Goal: Communication & Community: Answer question/provide support

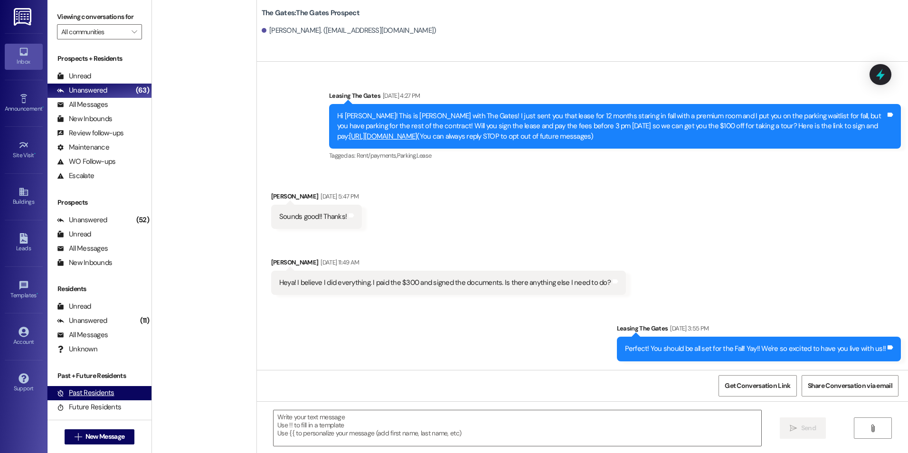
scroll to position [1083, 0]
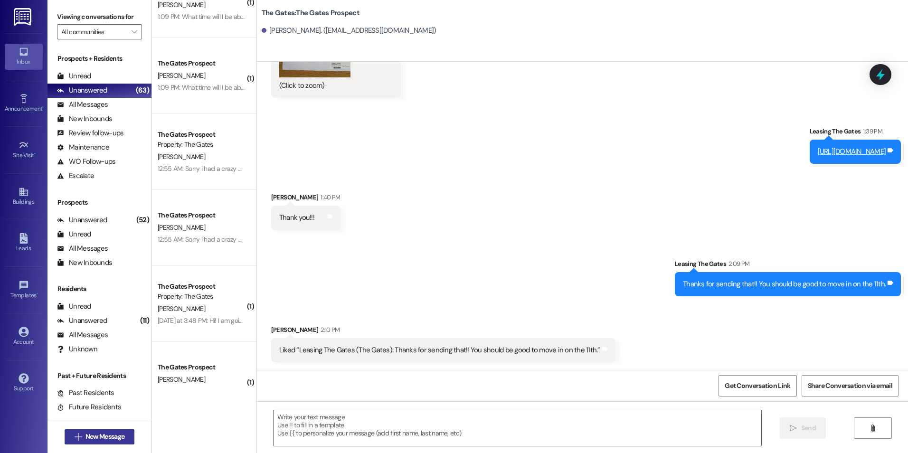
click at [122, 436] on span "New Message" at bounding box center [105, 437] width 43 height 10
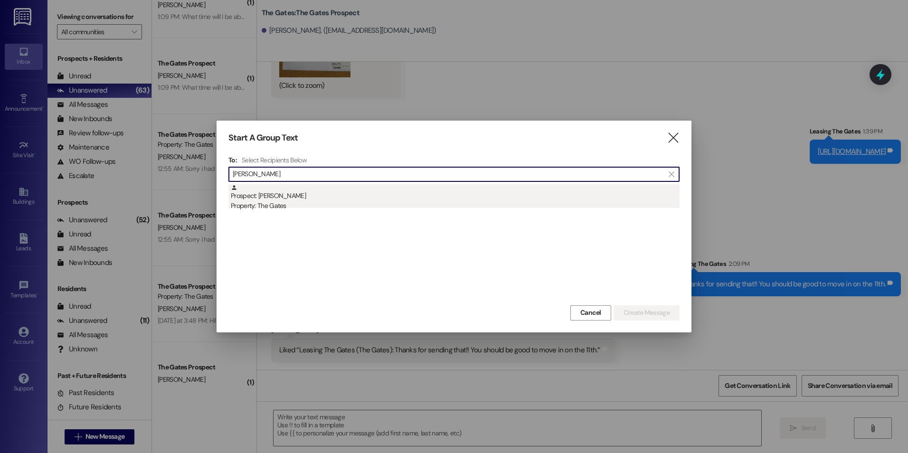
type input "[PERSON_NAME]"
click at [398, 194] on div "Prospect: [PERSON_NAME] Property: The Gates" at bounding box center [455, 197] width 449 height 27
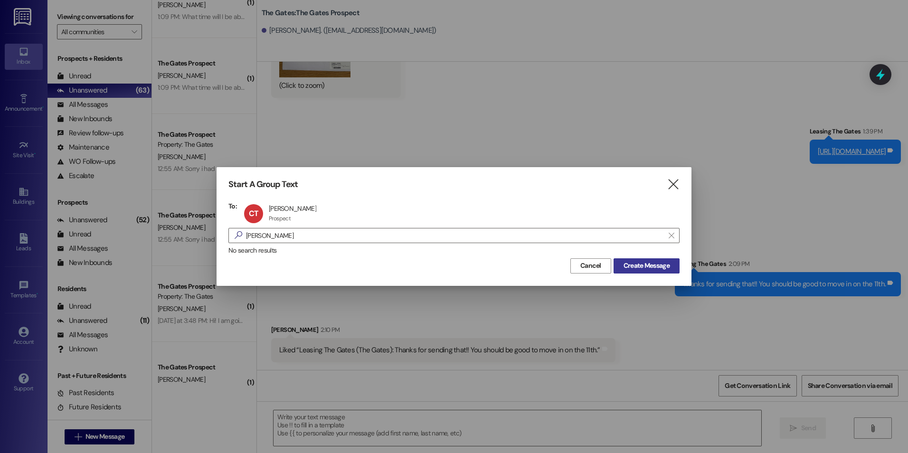
click at [648, 267] on span "Create Message" at bounding box center [647, 266] width 46 height 10
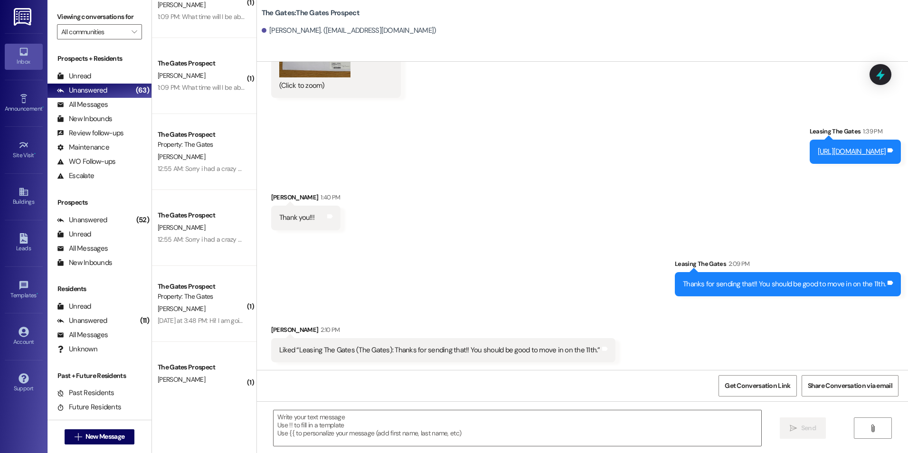
scroll to position [0, 0]
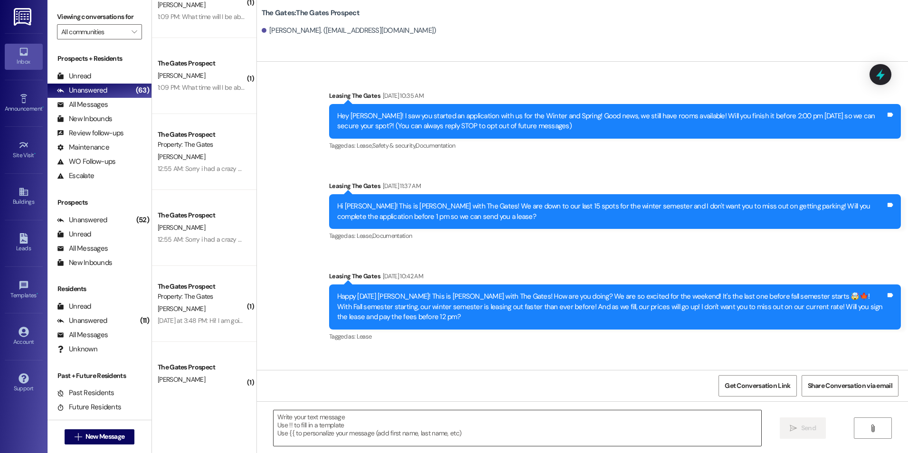
click at [380, 441] on textarea at bounding box center [517, 428] width 487 height 36
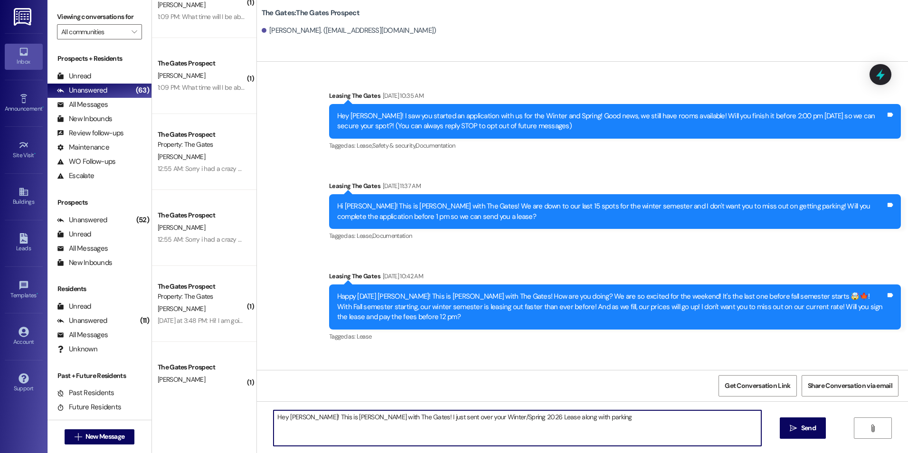
click at [589, 427] on textarea "Hey [PERSON_NAME]! This is [PERSON_NAME] with The Gates! I just sent over your …" at bounding box center [517, 428] width 487 height 36
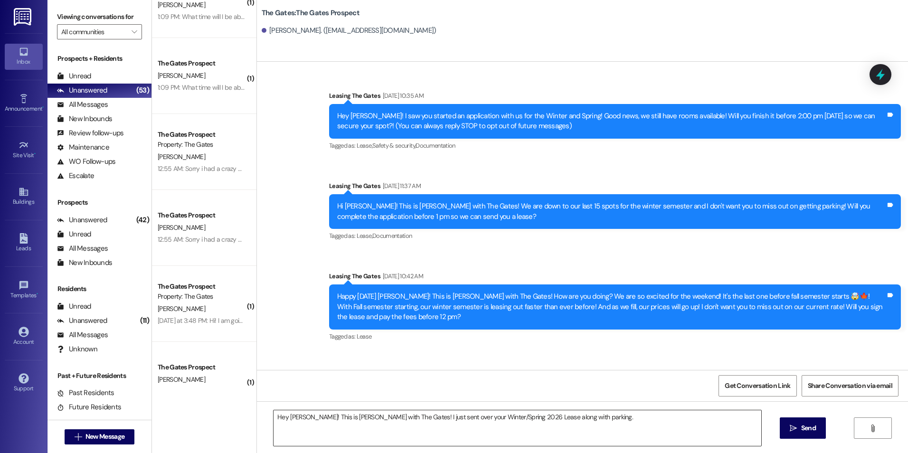
click at [622, 438] on textarea "Hey [PERSON_NAME]! This is [PERSON_NAME] with The Gates! I just sent over your …" at bounding box center [517, 428] width 487 height 36
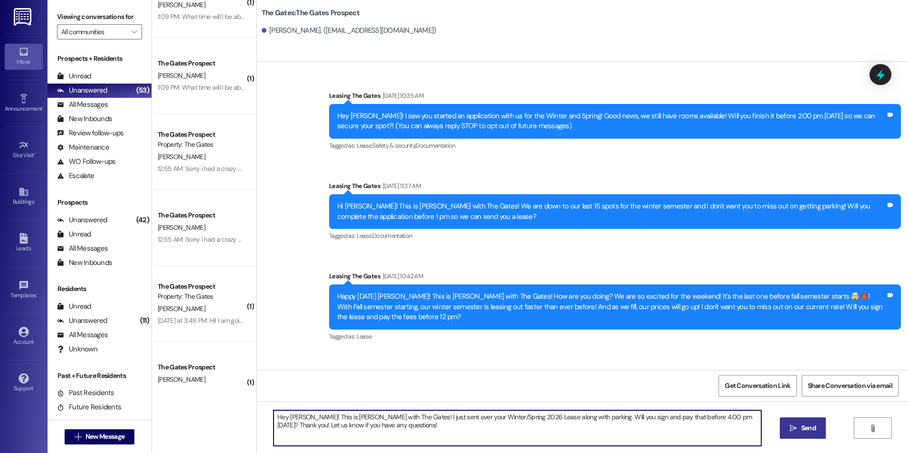
type textarea "Hey [PERSON_NAME]! This is [PERSON_NAME] with The Gates! I just sent over your …"
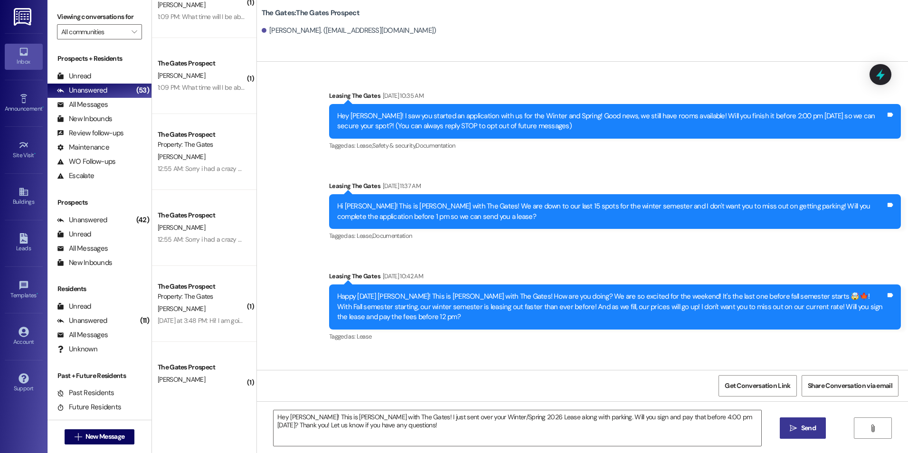
click at [821, 425] on button " Send" at bounding box center [803, 428] width 46 height 21
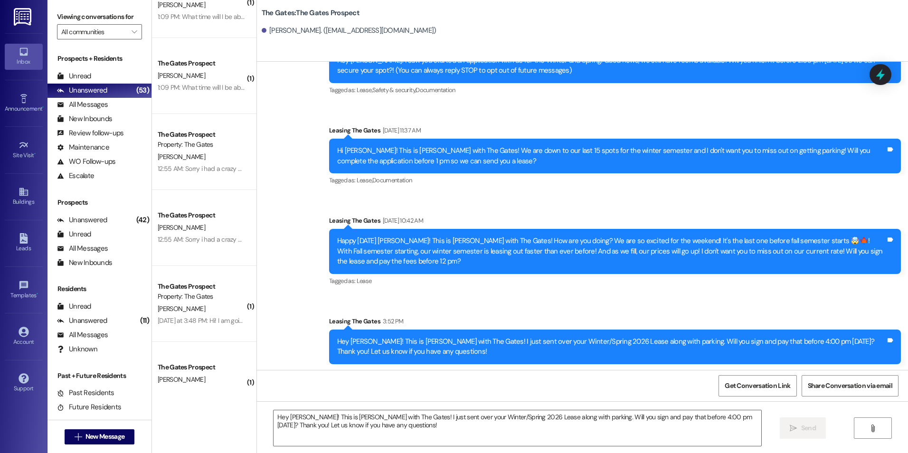
scroll to position [57, 0]
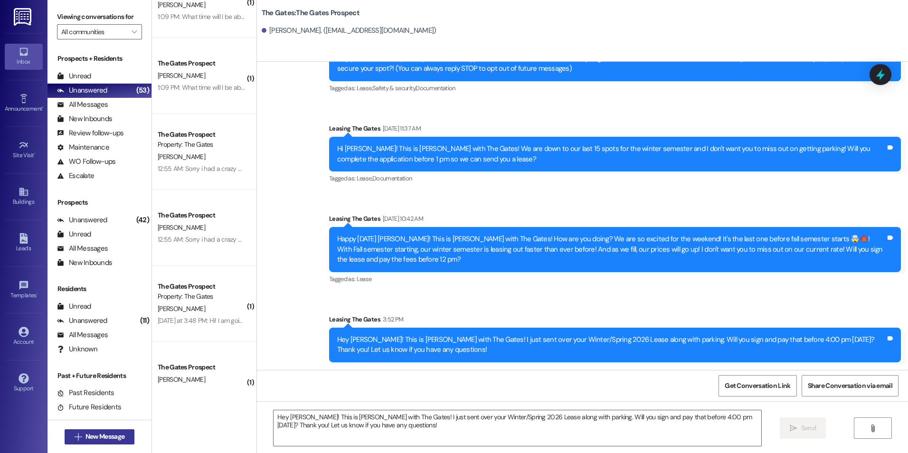
click at [96, 440] on span "New Message" at bounding box center [105, 437] width 39 height 10
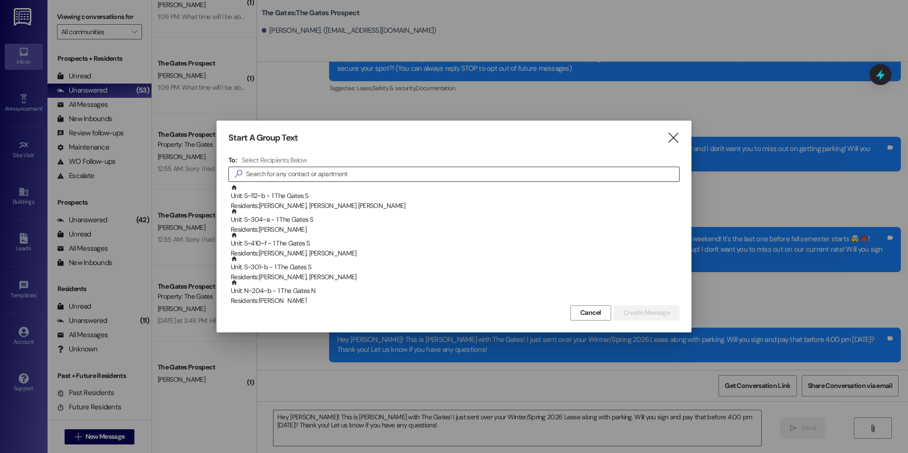
click at [382, 174] on input at bounding box center [462, 174] width 433 height 13
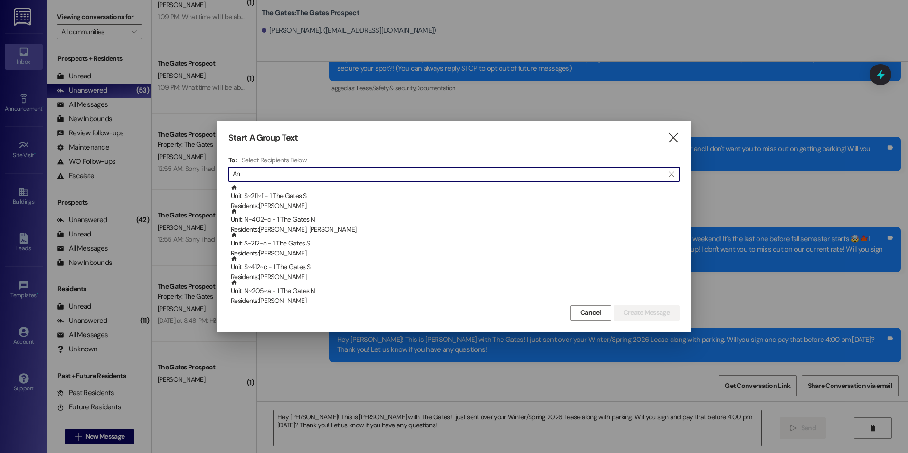
type input "A"
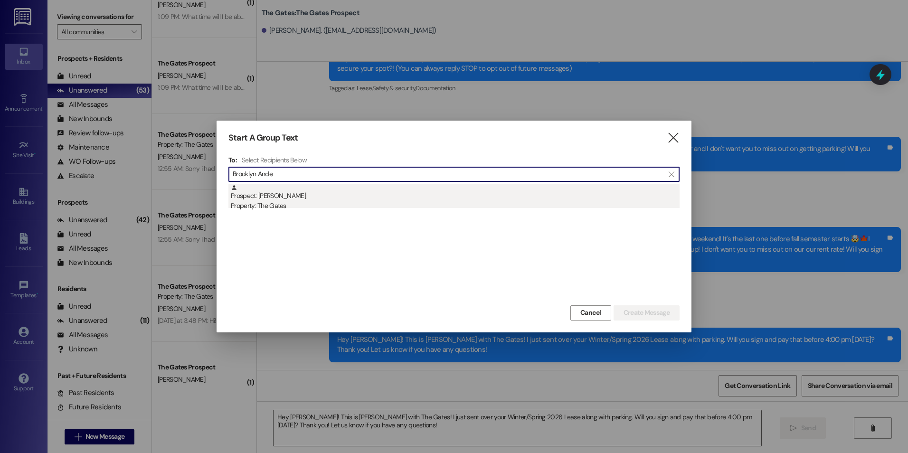
type input "Brooklyn Ande"
click at [320, 200] on div "Prospect: [PERSON_NAME] Property: The Gates" at bounding box center [455, 197] width 449 height 27
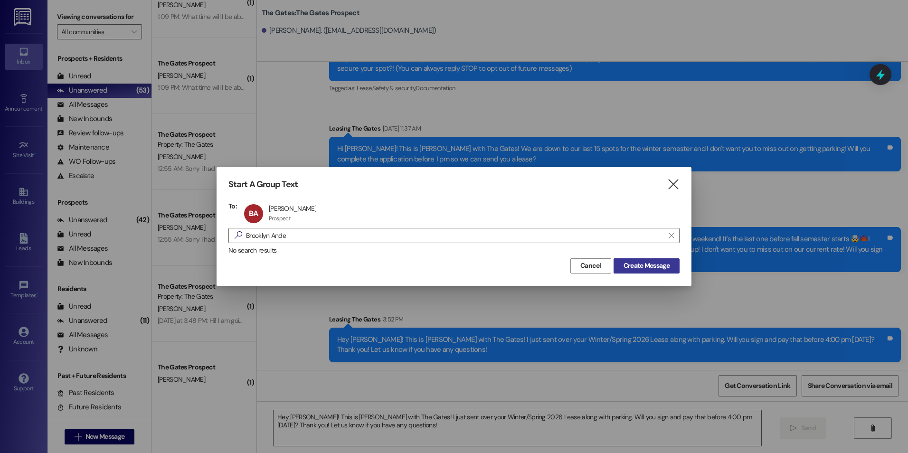
click at [663, 264] on span "Create Message" at bounding box center [647, 266] width 46 height 10
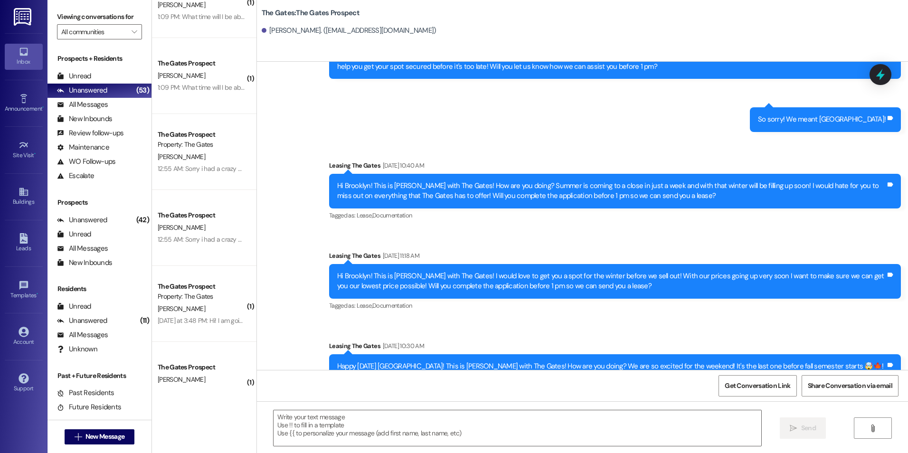
scroll to position [934, 0]
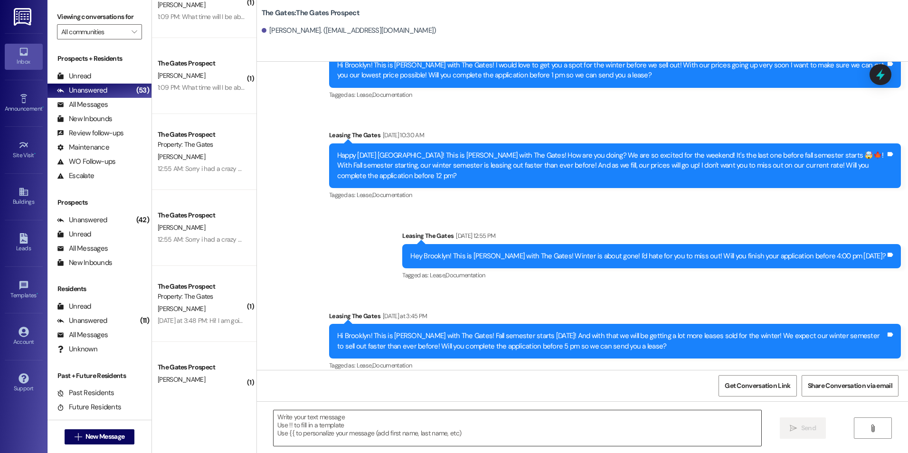
click at [386, 438] on textarea at bounding box center [517, 428] width 487 height 36
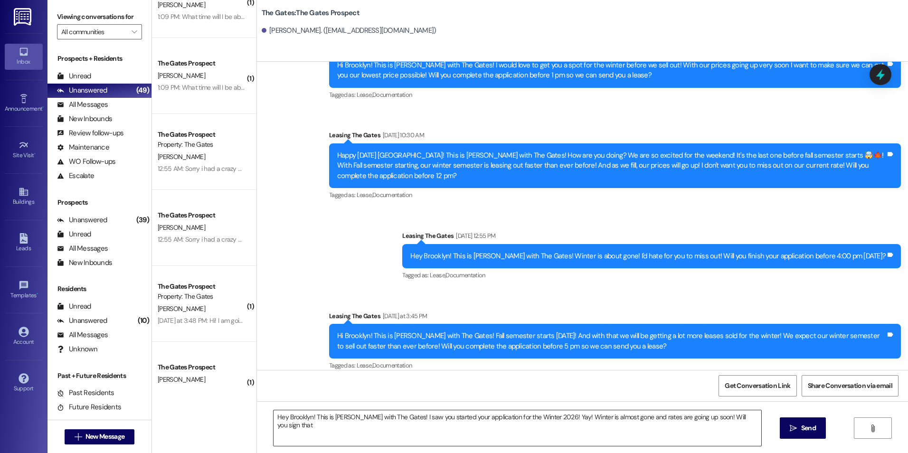
click at [742, 419] on textarea "Hey Brooklyn! This is [PERSON_NAME] with The Gates! I saw you started your appl…" at bounding box center [517, 428] width 487 height 36
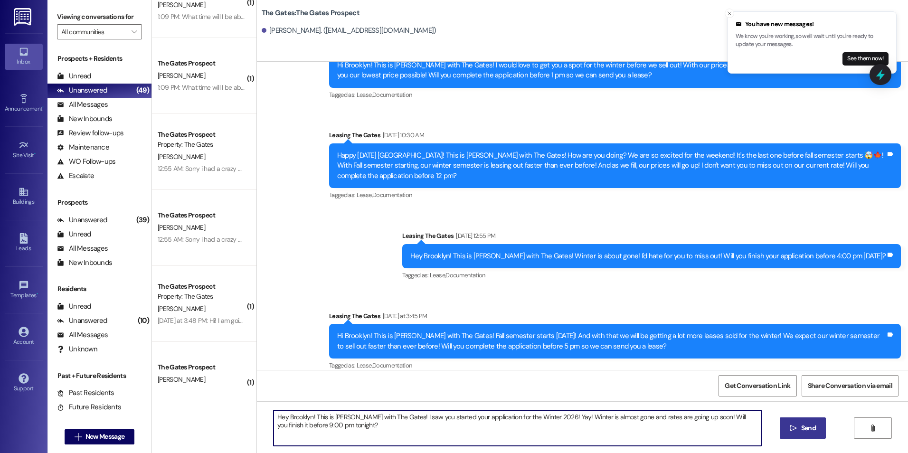
type textarea "Hey Brooklyn! This is [PERSON_NAME] with The Gates! I saw you started your appl…"
click at [813, 419] on button " Send" at bounding box center [803, 428] width 46 height 21
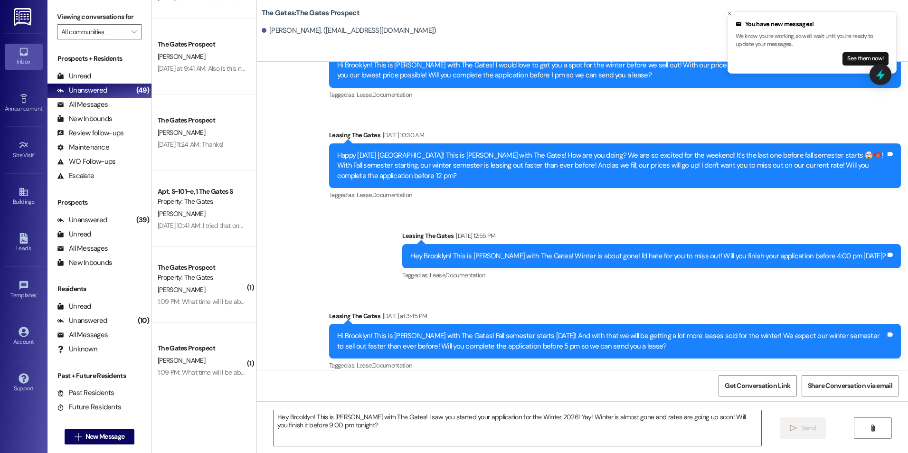
scroll to position [0, 0]
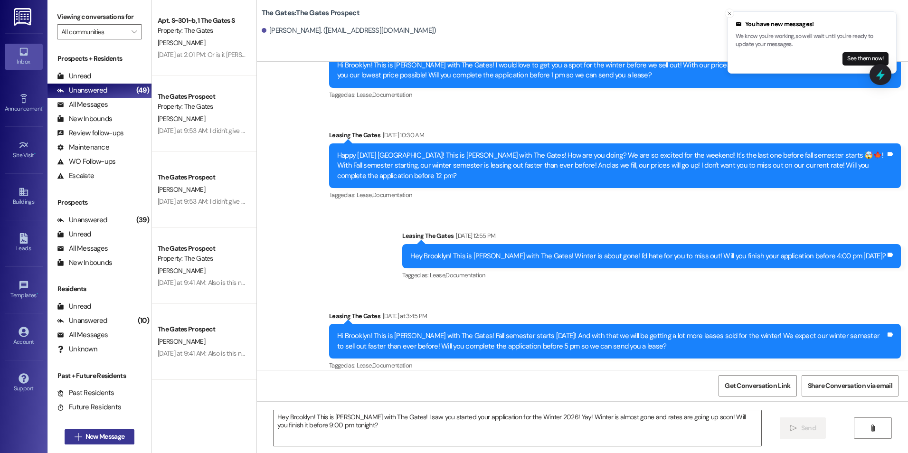
click at [76, 435] on icon "" at bounding box center [78, 437] width 7 height 8
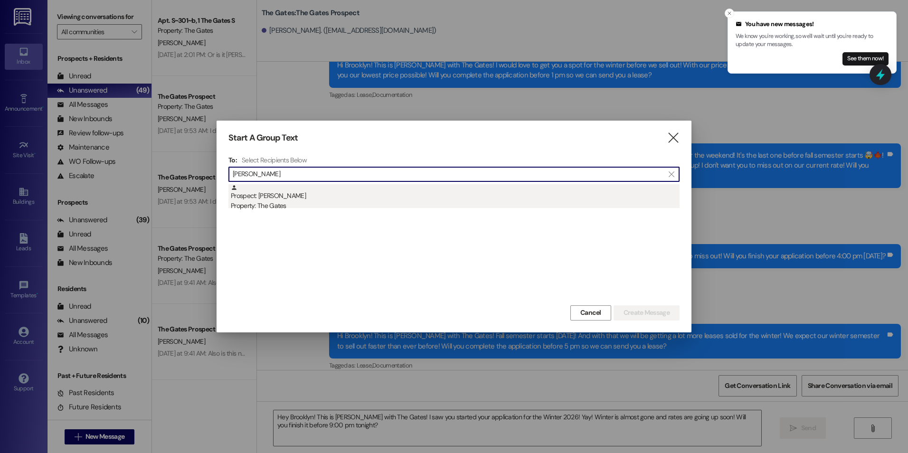
type input "[PERSON_NAME]"
click at [322, 192] on div "Prospect: [PERSON_NAME] Property: The Gates" at bounding box center [455, 197] width 449 height 27
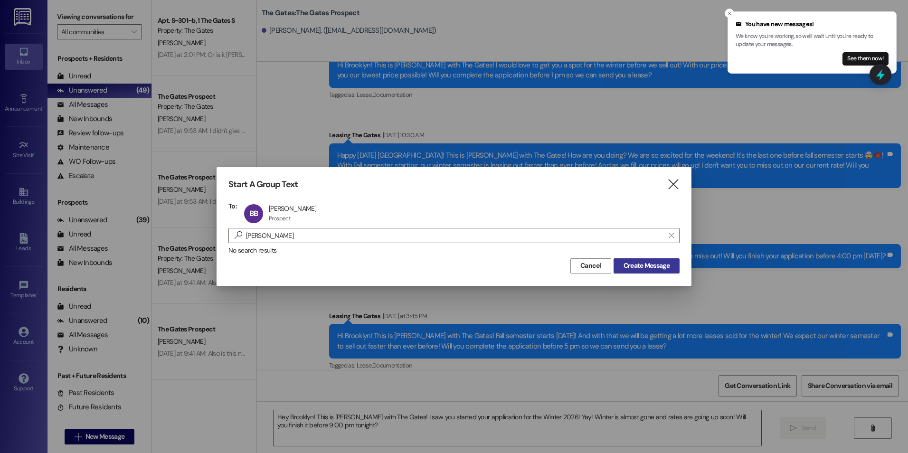
click at [651, 263] on span "Create Message" at bounding box center [647, 266] width 46 height 10
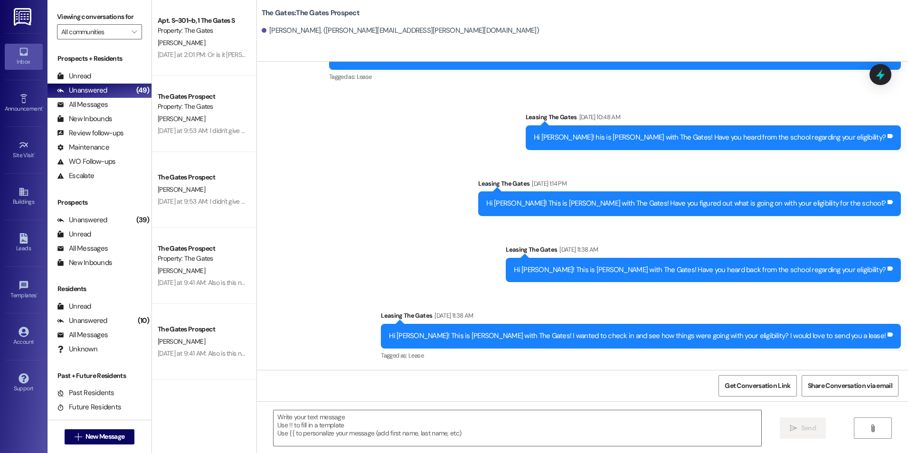
scroll to position [69, 0]
click at [412, 431] on textarea at bounding box center [517, 428] width 487 height 36
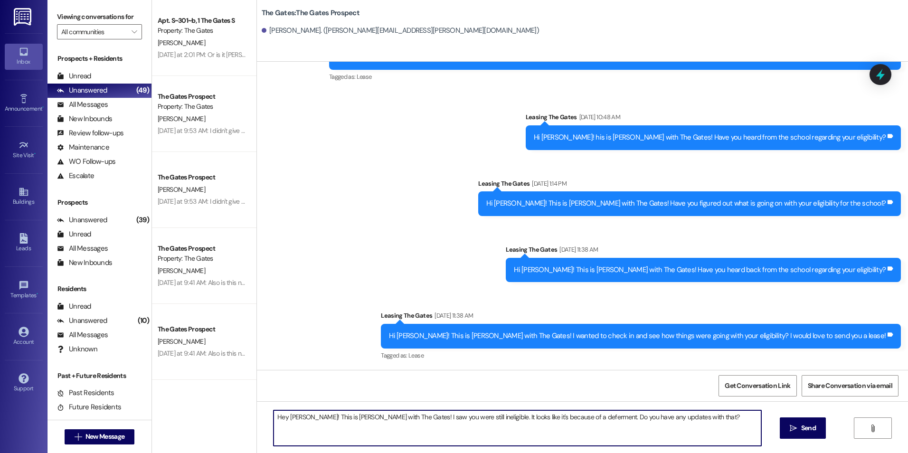
click at [695, 419] on textarea "Hey [PERSON_NAME]! This is [PERSON_NAME] with The Gates! I saw you were still i…" at bounding box center [517, 428] width 487 height 36
type textarea "Hey [PERSON_NAME]! This is [PERSON_NAME] with The Gates! I saw you were still i…"
click at [810, 434] on button " Send" at bounding box center [803, 428] width 46 height 21
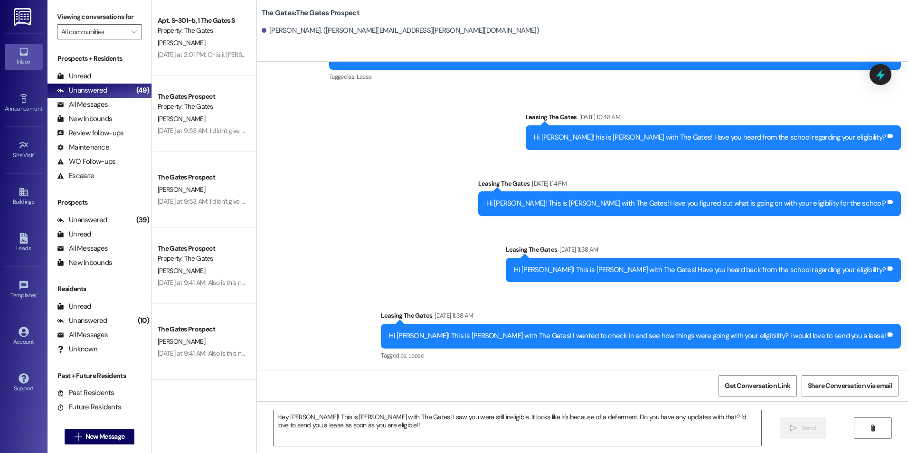
scroll to position [145, 0]
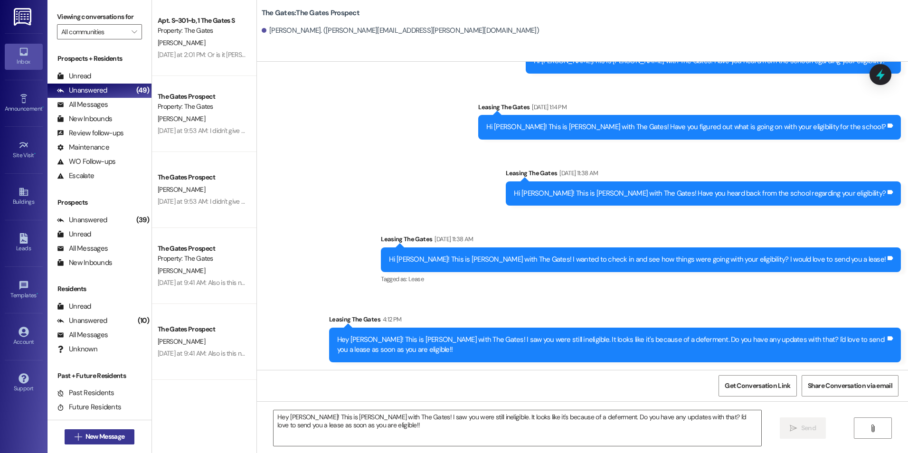
click at [124, 438] on button " New Message" at bounding box center [100, 436] width 70 height 15
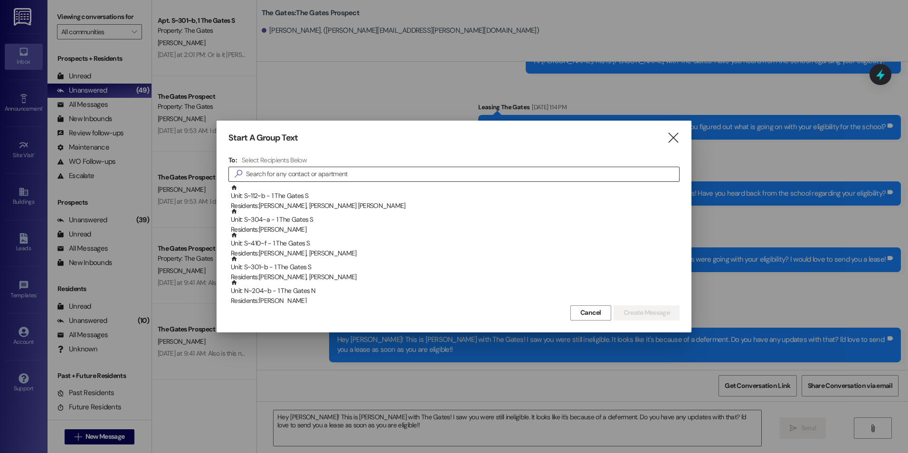
click at [499, 177] on input at bounding box center [462, 174] width 433 height 13
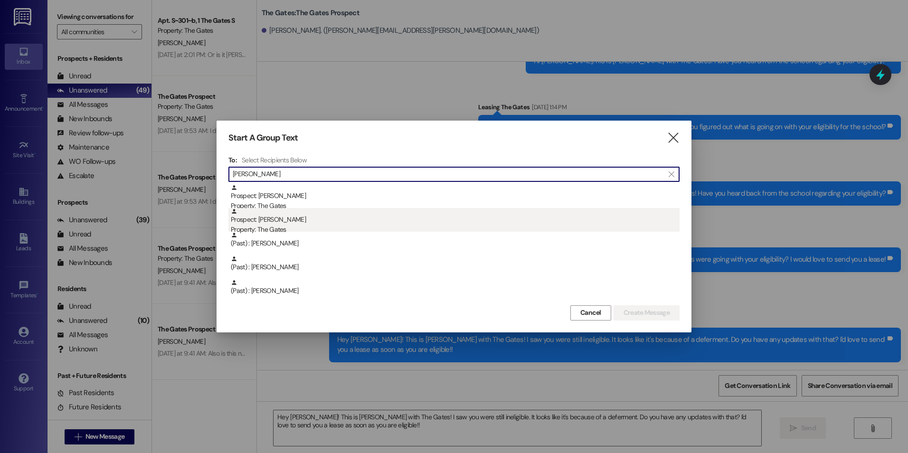
type input "[PERSON_NAME]"
click at [391, 219] on div "Prospect: [PERSON_NAME] Property: The Gates" at bounding box center [455, 221] width 449 height 27
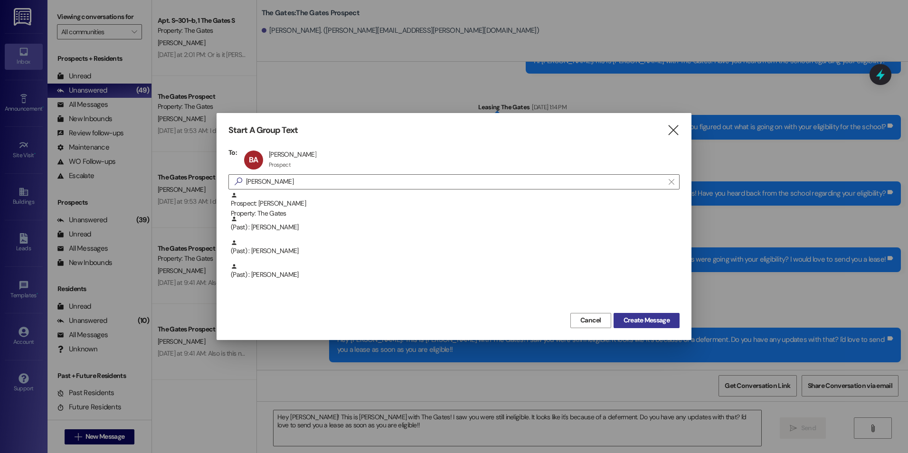
click at [632, 316] on span "Create Message" at bounding box center [647, 320] width 46 height 10
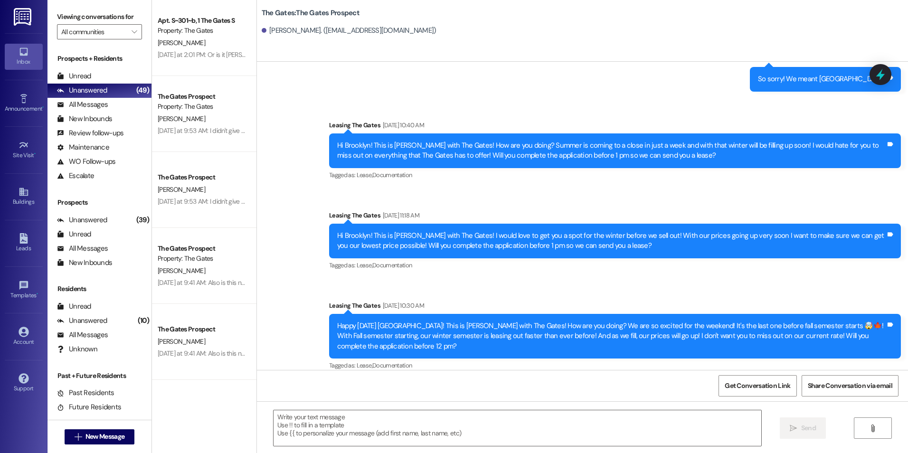
scroll to position [1024, 0]
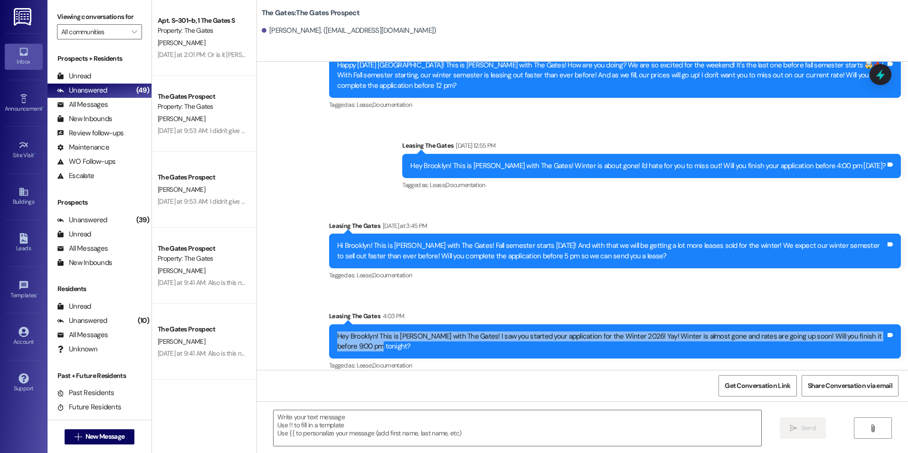
drag, startPoint x: 326, startPoint y: 319, endPoint x: 377, endPoint y: 345, distance: 57.0
click at [377, 345] on div "Hey Brooklyn! This is [PERSON_NAME] with The Gates! I saw you started your appl…" at bounding box center [615, 341] width 572 height 35
drag, startPoint x: 377, startPoint y: 345, endPoint x: 355, endPoint y: 323, distance: 30.9
copy div "Hey Brooklyn! This is [PERSON_NAME] with The Gates! I saw you started your appl…"
click at [120, 435] on span "New Message" at bounding box center [105, 437] width 39 height 10
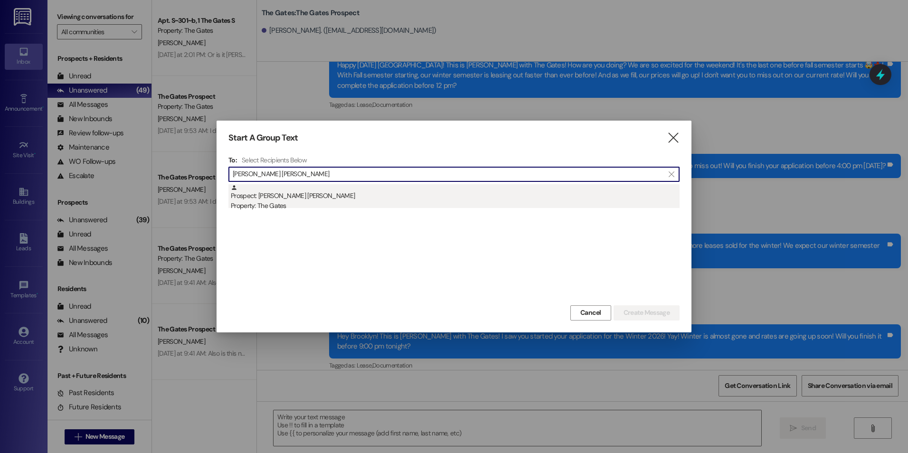
type input "[PERSON_NAME] [PERSON_NAME]"
click at [424, 207] on div "Property: The Gates" at bounding box center [455, 206] width 449 height 10
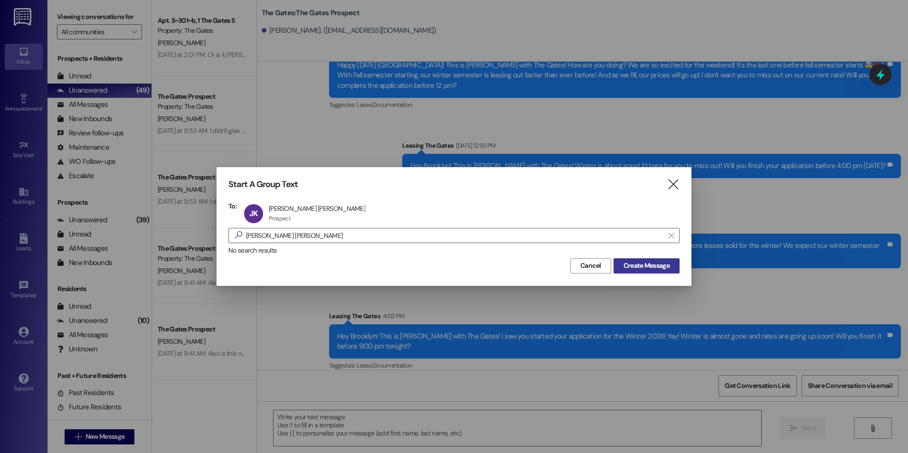
click at [642, 266] on span "Create Message" at bounding box center [647, 266] width 46 height 10
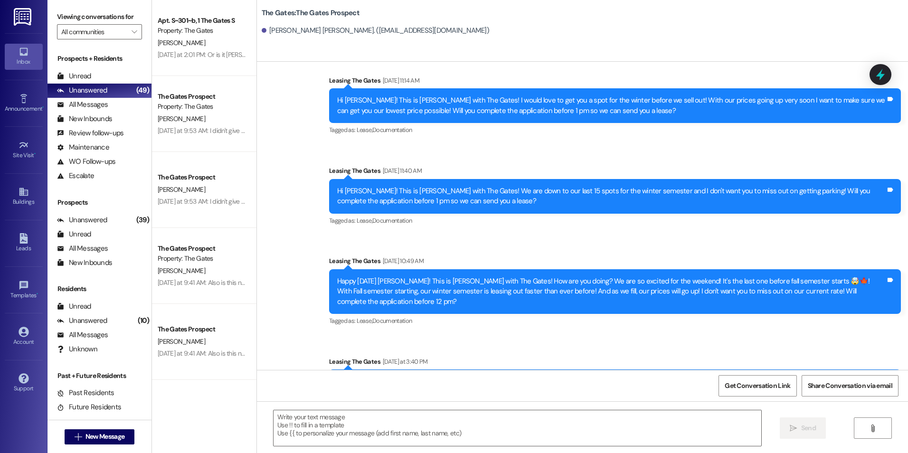
scroll to position [1935, 0]
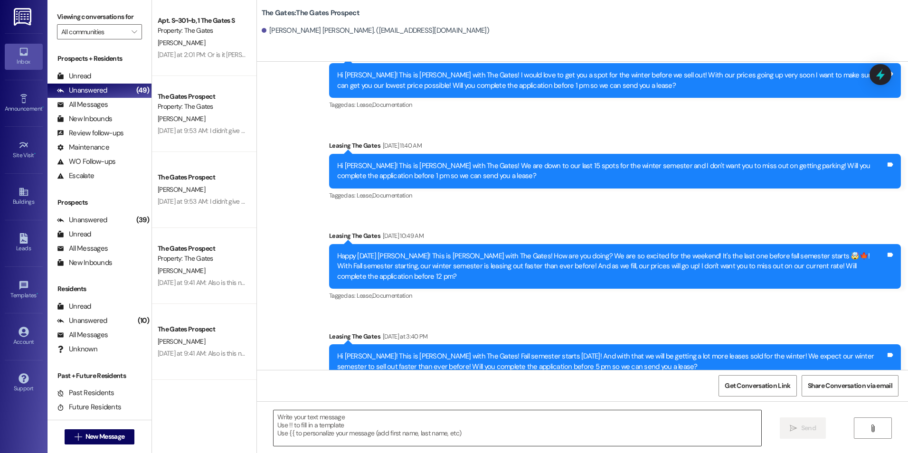
click at [346, 437] on textarea at bounding box center [517, 428] width 487 height 36
click at [288, 417] on textarea "H" at bounding box center [517, 428] width 487 height 36
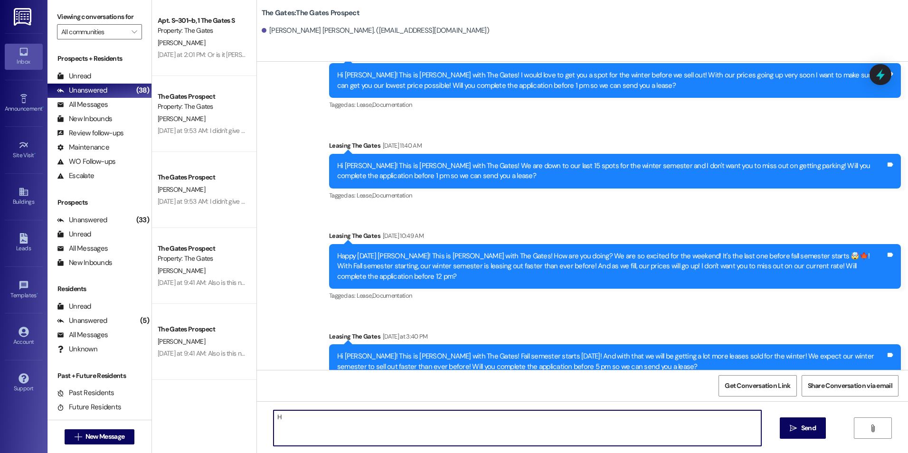
click at [411, 428] on textarea "H" at bounding box center [517, 428] width 487 height 36
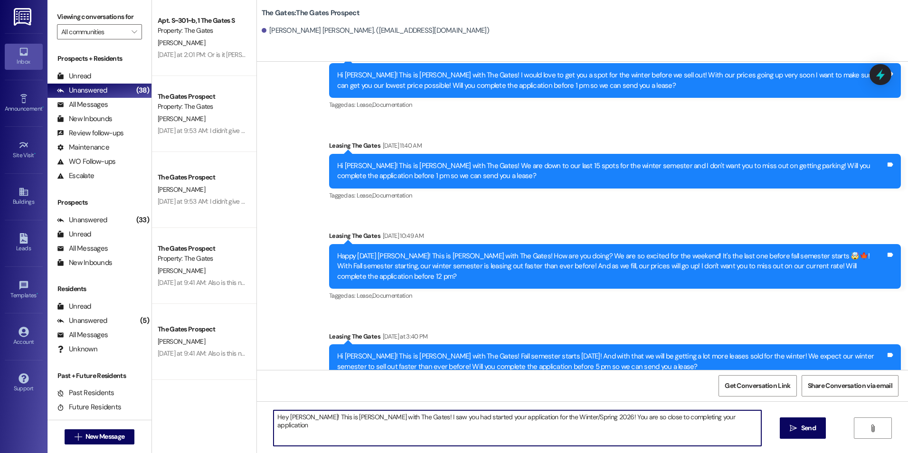
click at [728, 416] on textarea "Hey [PERSON_NAME]! This is [PERSON_NAME] with The Gates! I saw you had started …" at bounding box center [517, 428] width 487 height 36
click at [711, 416] on textarea "Hey [PERSON_NAME]! This is [PERSON_NAME] with The Gates! I saw you had started …" at bounding box center [517, 428] width 487 height 36
click at [529, 432] on textarea "Hey [PERSON_NAME]! This is [PERSON_NAME] with The Gates! I saw you had started …" at bounding box center [517, 428] width 487 height 36
click at [486, 428] on textarea "Hey [PERSON_NAME]! This is [PERSON_NAME] with The Gates! I saw you had started …" at bounding box center [517, 428] width 487 height 36
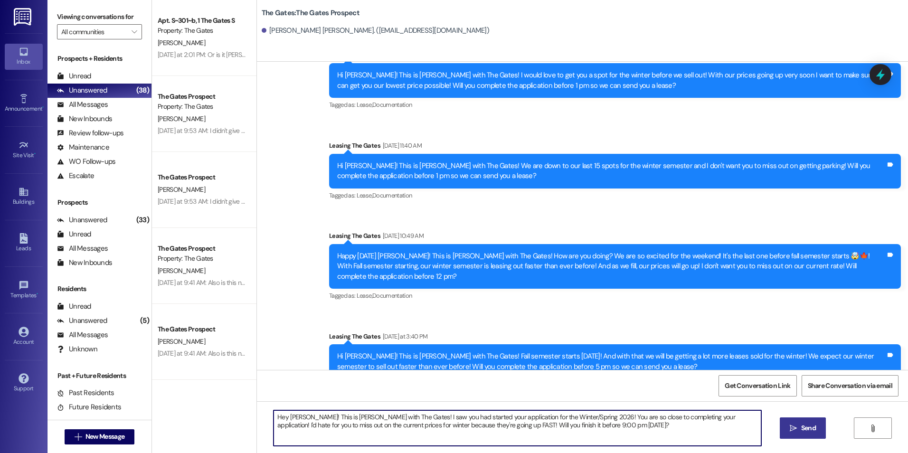
type textarea "Hey [PERSON_NAME]! This is [PERSON_NAME] with The Gates! I saw you had started …"
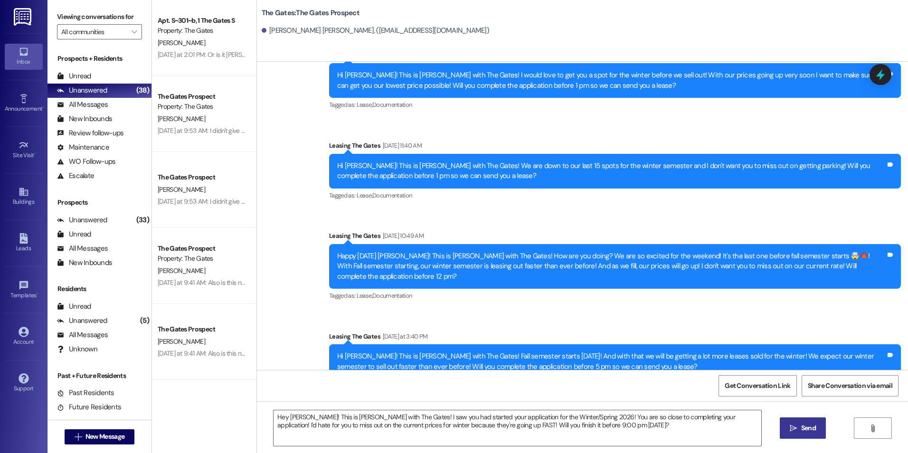
click at [818, 428] on button " Send" at bounding box center [803, 428] width 46 height 21
click at [111, 440] on span "New Message" at bounding box center [105, 437] width 39 height 10
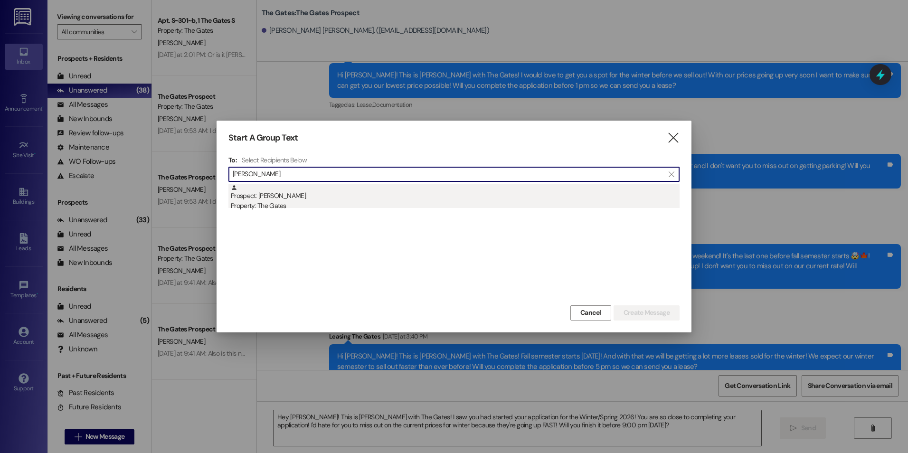
type input "[PERSON_NAME]"
click at [296, 192] on div "Prospect: [PERSON_NAME] Property: The Gates" at bounding box center [455, 197] width 449 height 27
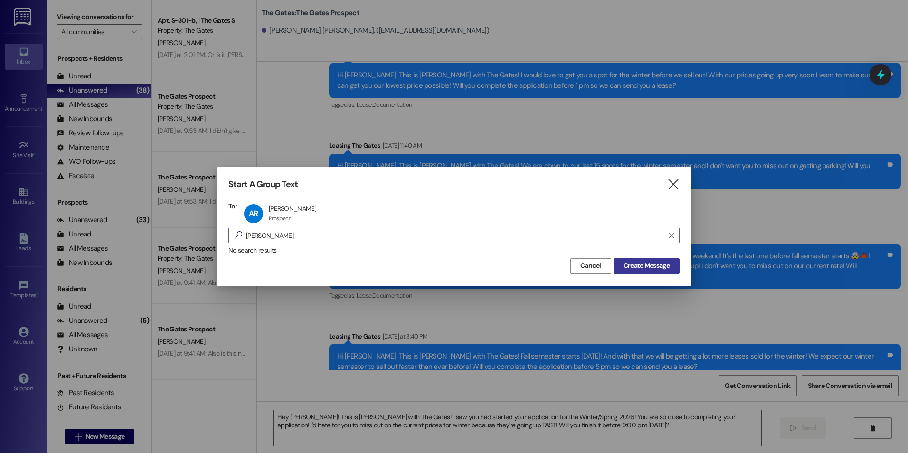
click at [648, 266] on span "Create Message" at bounding box center [647, 266] width 46 height 10
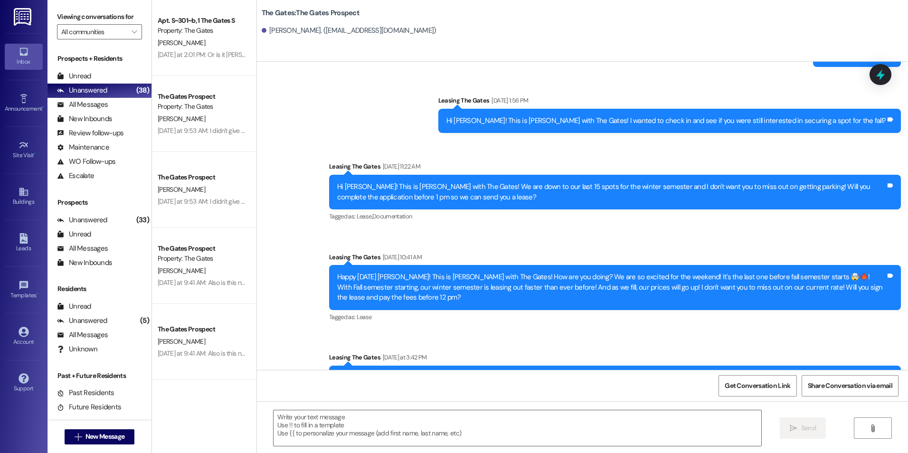
scroll to position [3589, 0]
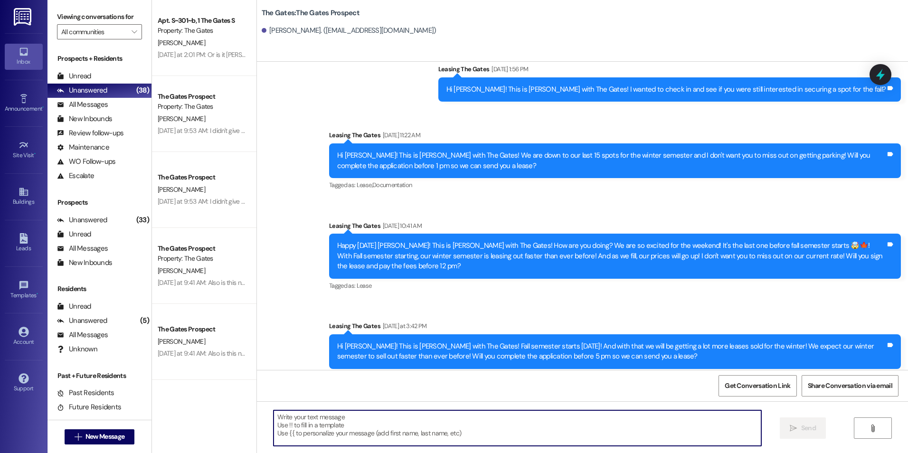
click at [383, 438] on textarea at bounding box center [517, 428] width 487 height 36
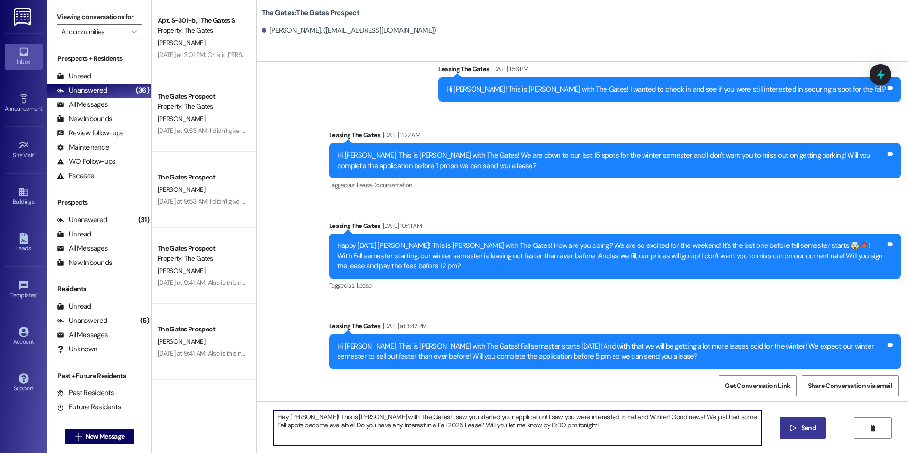
type textarea "Hey [PERSON_NAME]! This is [PERSON_NAME] with The Gates! I saw you started your…"
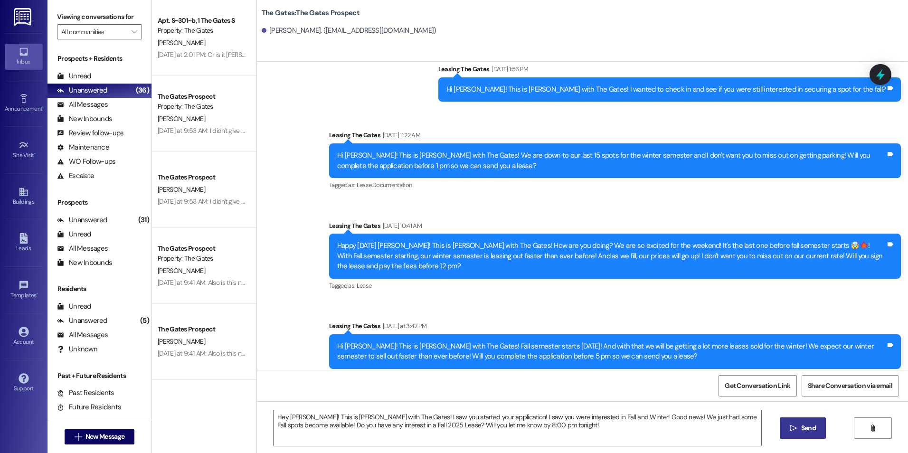
click at [784, 424] on button " Send" at bounding box center [803, 428] width 46 height 21
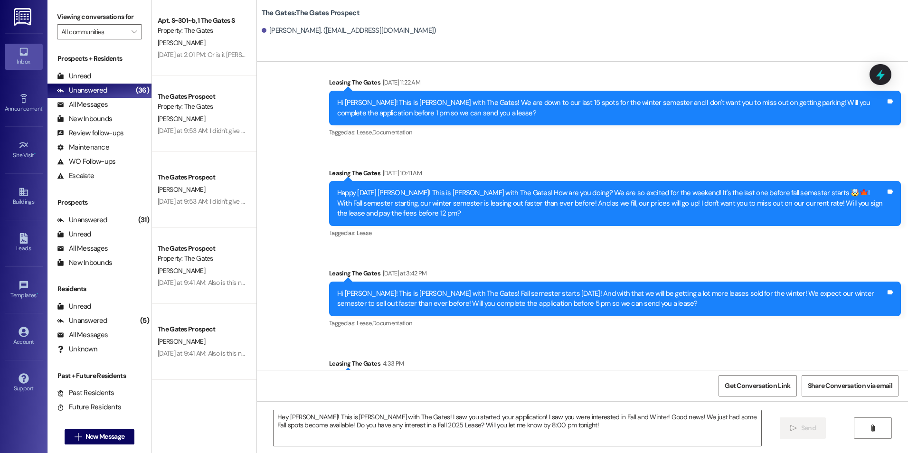
scroll to position [3665, 0]
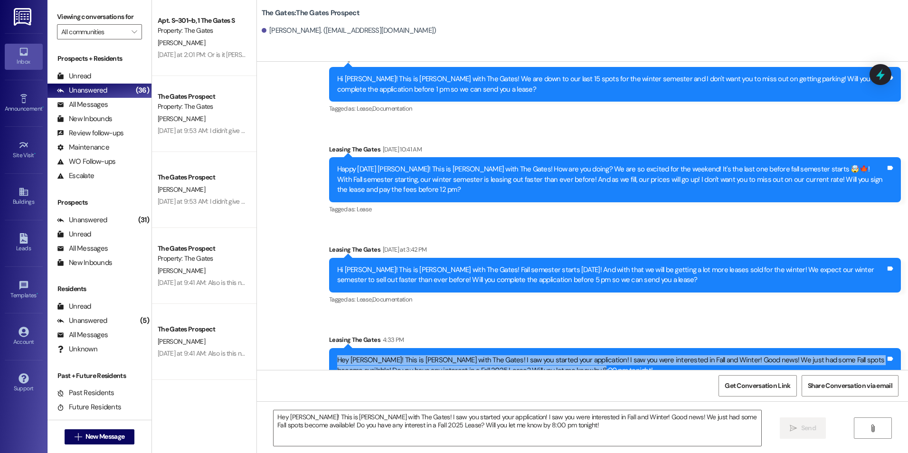
drag, startPoint x: 330, startPoint y: 339, endPoint x: 590, endPoint y: 358, distance: 260.6
click at [590, 358] on div "Hey [PERSON_NAME]! This is [PERSON_NAME] with The Gates! I saw you started your…" at bounding box center [615, 365] width 572 height 35
drag, startPoint x: 590, startPoint y: 358, endPoint x: 519, endPoint y: 341, distance: 72.8
copy div "Hey [PERSON_NAME]! This is [PERSON_NAME] with The Gates! I saw you started your…"
click at [89, 438] on span "New Message" at bounding box center [105, 437] width 39 height 10
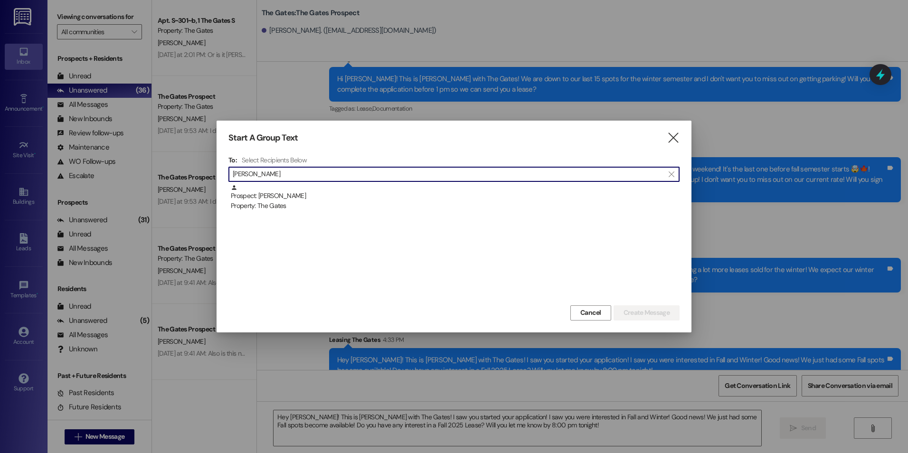
type input "[PERSON_NAME]"
click at [288, 201] on div "Prospect: [PERSON_NAME] Property: The Gates" at bounding box center [455, 197] width 449 height 27
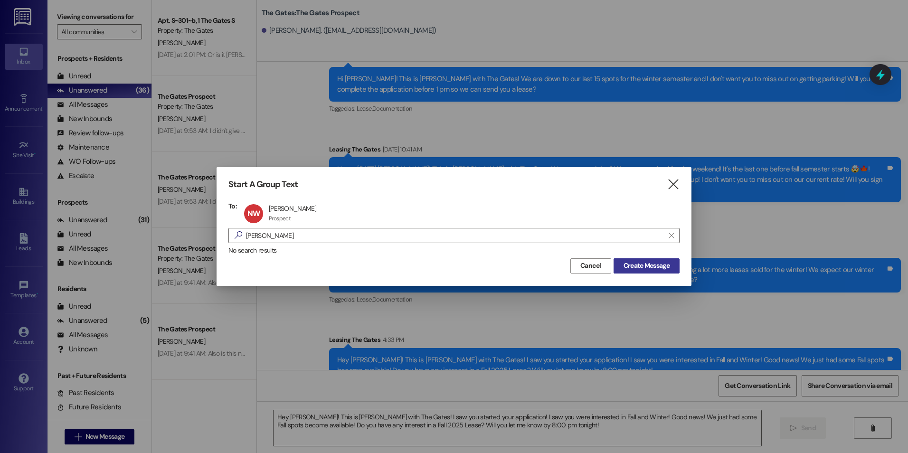
click at [645, 262] on span "Create Message" at bounding box center [647, 266] width 46 height 10
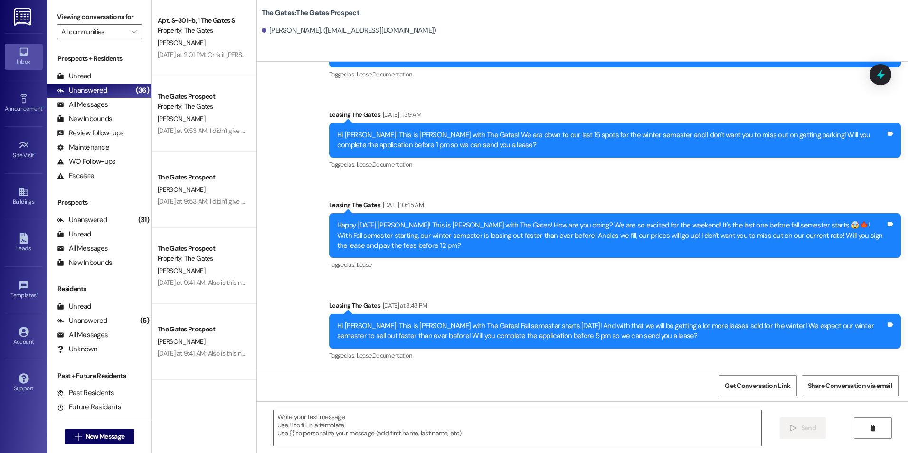
scroll to position [562, 0]
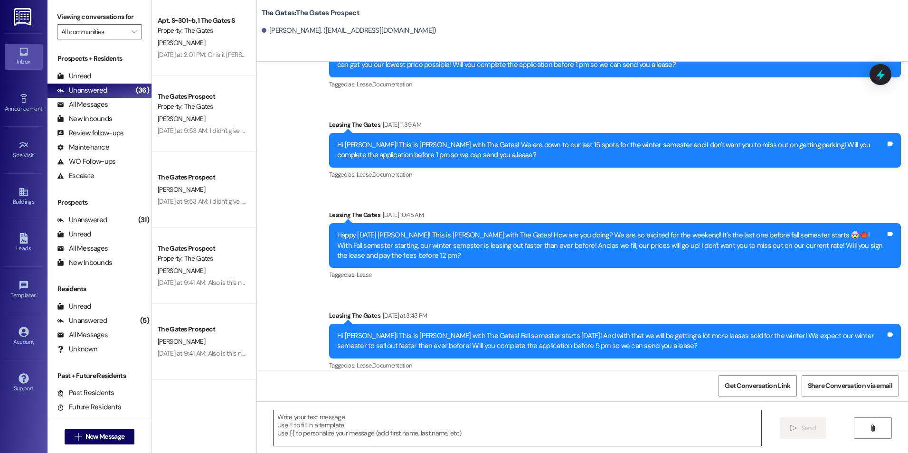
click at [329, 431] on textarea at bounding box center [517, 428] width 487 height 36
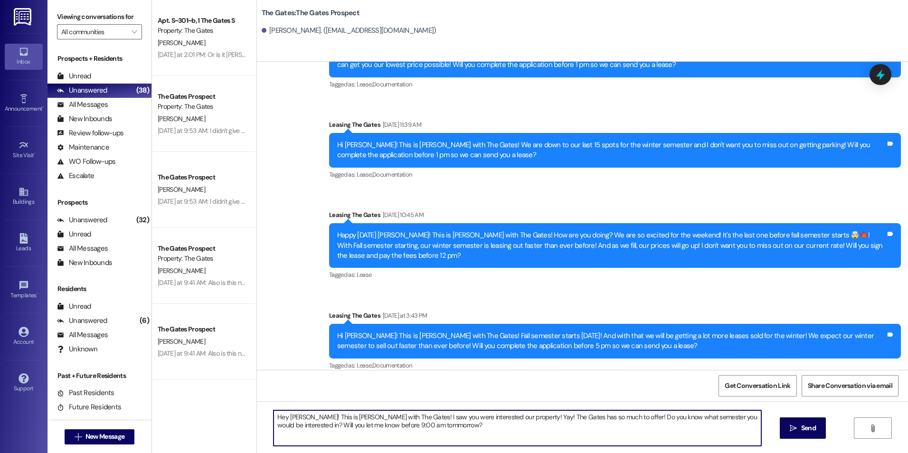
click at [380, 421] on textarea "Hey [PERSON_NAME]! This is [PERSON_NAME] with The Gates! I saw you were interes…" at bounding box center [517, 428] width 487 height 36
click at [466, 426] on textarea "Hey [PERSON_NAME]! This is [PERSON_NAME] with The Gates! I saw you were interes…" at bounding box center [517, 428] width 487 height 36
type textarea "Hey [PERSON_NAME]! This is [PERSON_NAME] with The Gates! I saw you were interes…"
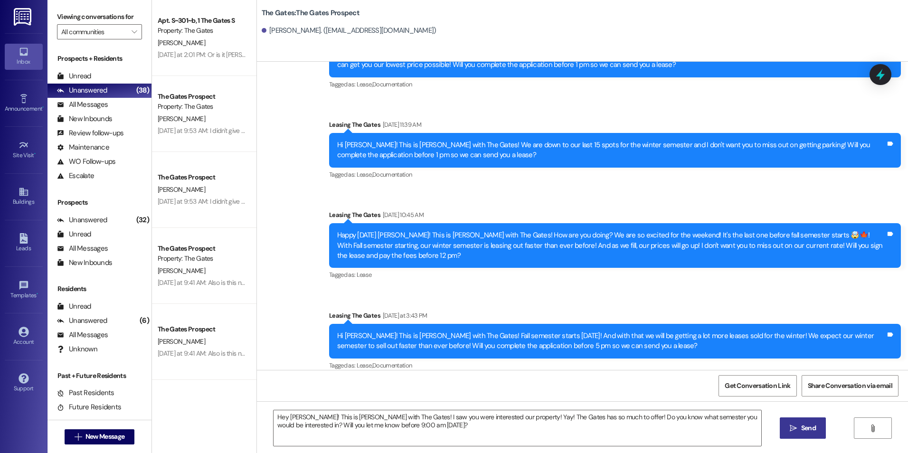
click at [808, 423] on button " Send" at bounding box center [803, 428] width 46 height 21
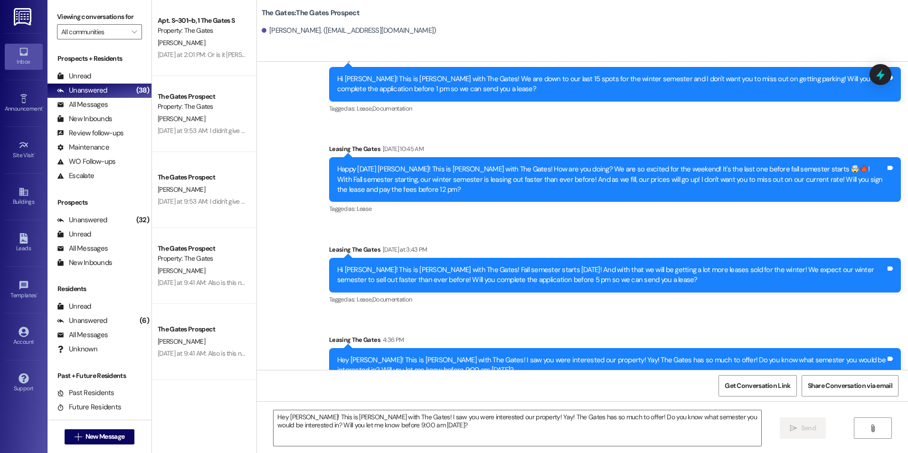
scroll to position [638, 0]
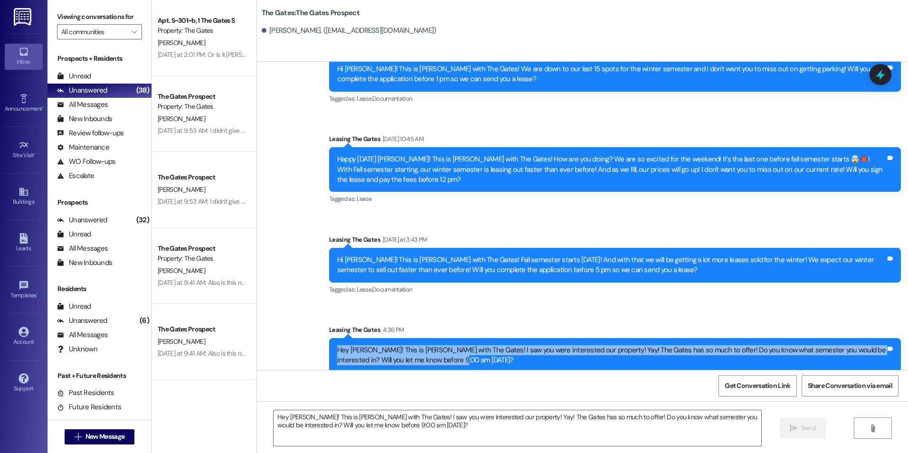
drag, startPoint x: 331, startPoint y: 340, endPoint x: 467, endPoint y: 360, distance: 137.3
click at [467, 360] on div "Hey [PERSON_NAME]! This is [PERSON_NAME] with The Gates! I saw you were interes…" at bounding box center [615, 355] width 572 height 35
drag, startPoint x: 467, startPoint y: 360, endPoint x: 396, endPoint y: 349, distance: 71.1
copy div "Hey [PERSON_NAME]! This is [PERSON_NAME] with The Gates! I saw you were interes…"
click at [542, 338] on div "Hey [PERSON_NAME]! This is [PERSON_NAME] with The Gates! I saw you were interes…" at bounding box center [615, 355] width 572 height 35
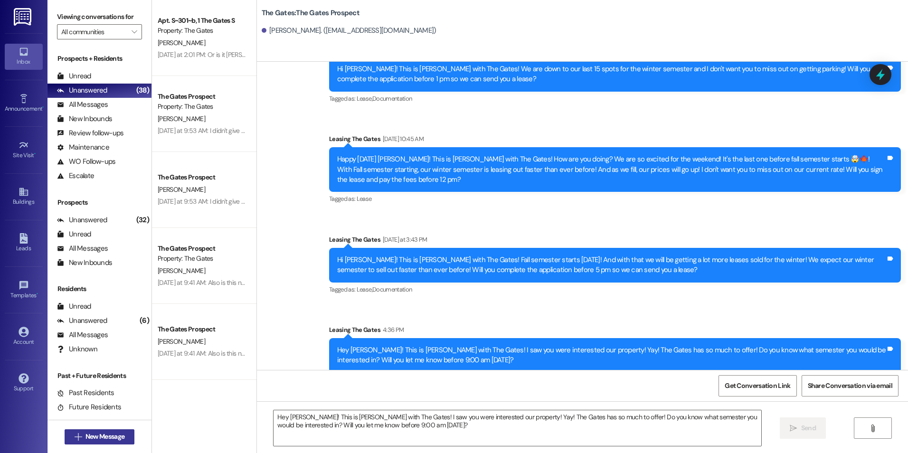
click at [73, 440] on span " New Message" at bounding box center [100, 437] width 54 height 10
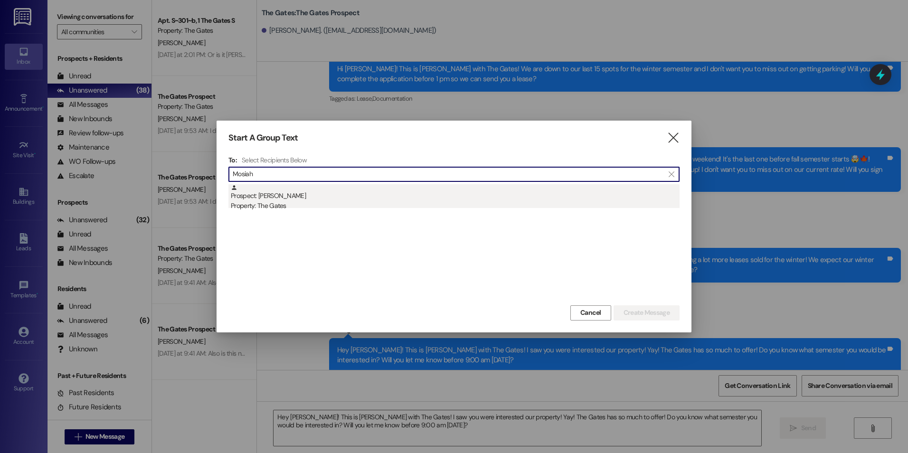
type input "Mosiah"
click at [360, 193] on div "Prospect: [PERSON_NAME] Property: The Gates" at bounding box center [455, 197] width 449 height 27
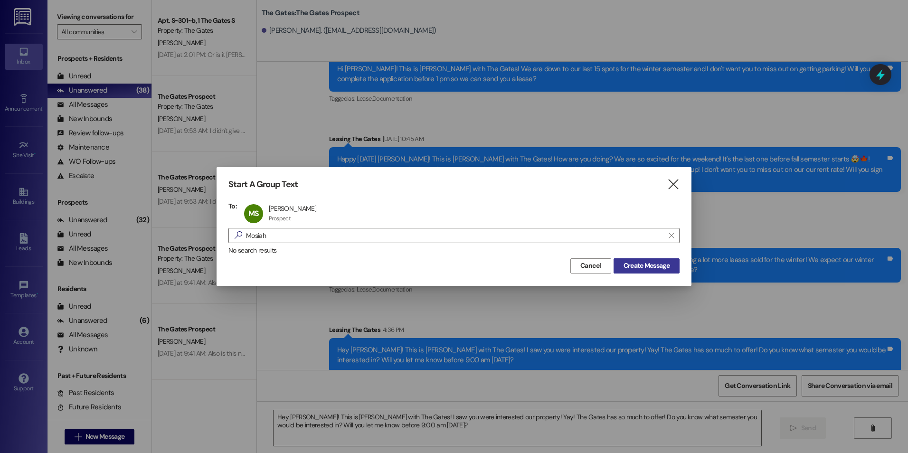
click at [660, 263] on span "Create Message" at bounding box center [647, 266] width 46 height 10
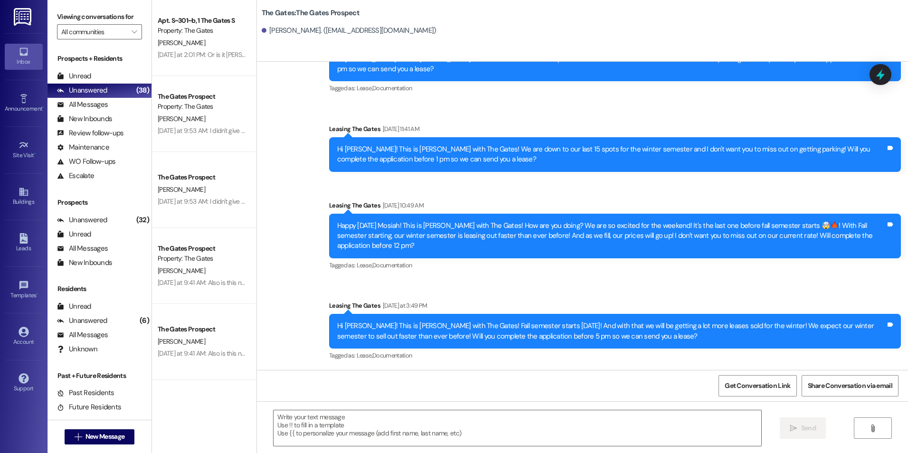
scroll to position [300, 0]
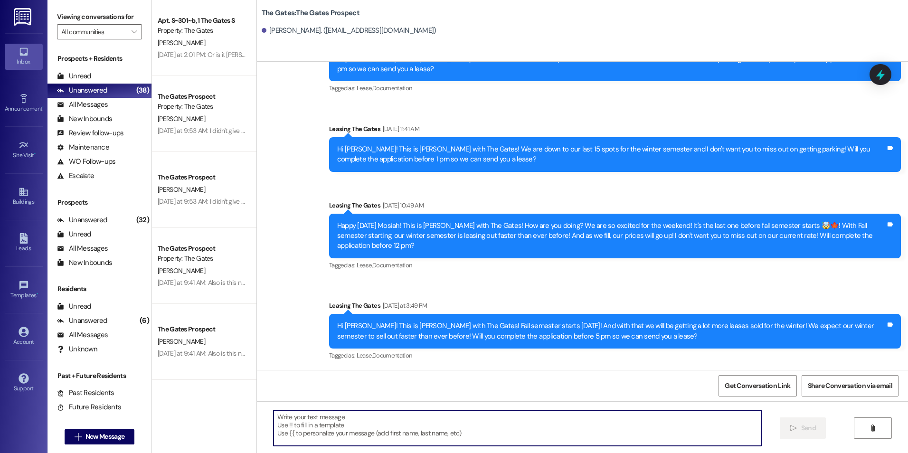
click at [481, 436] on textarea at bounding box center [517, 428] width 487 height 36
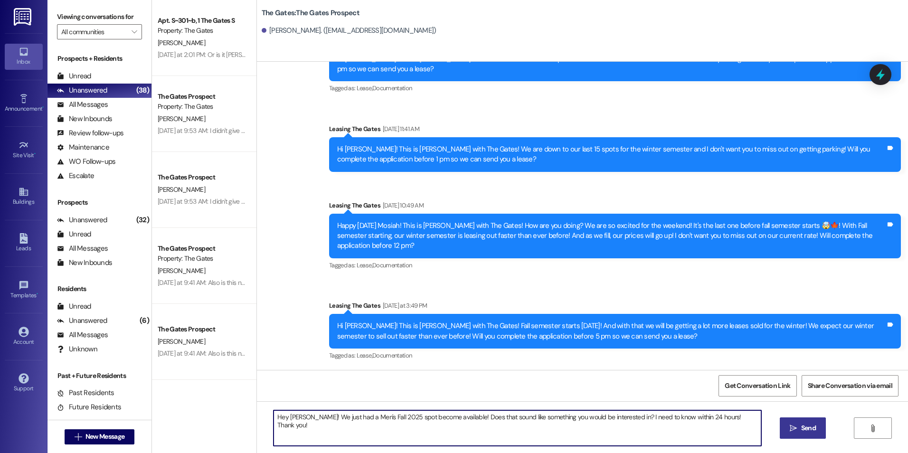
type textarea "Hey [PERSON_NAME]! We just had a Men's Fall 2025 spot become available! Does th…"
click at [795, 426] on icon "" at bounding box center [793, 429] width 7 height 8
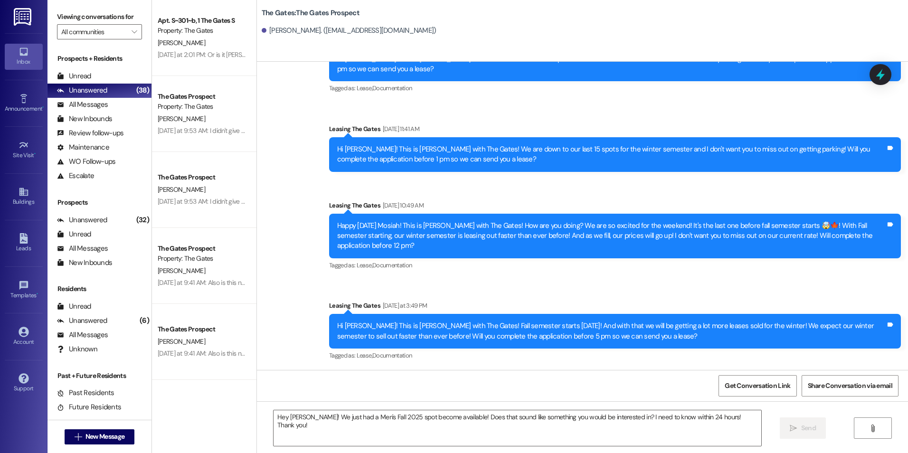
scroll to position [367, 0]
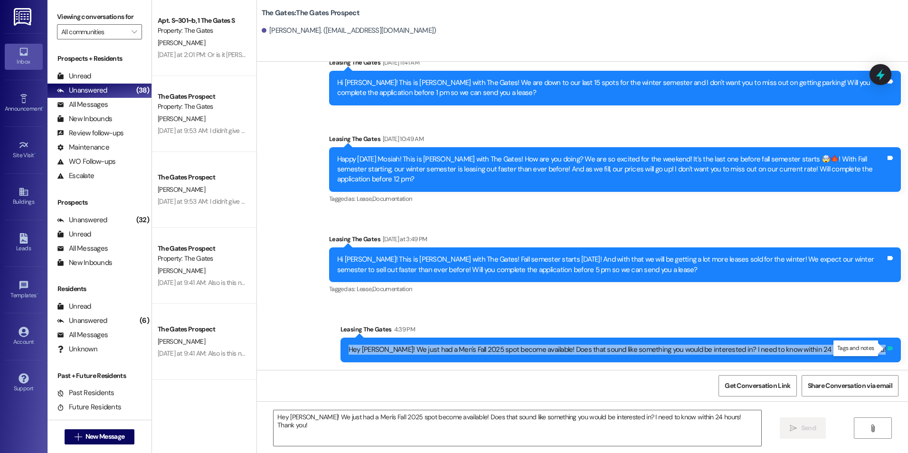
drag, startPoint x: 384, startPoint y: 349, endPoint x: 884, endPoint y: 351, distance: 499.8
click at [884, 351] on div "Hey [PERSON_NAME]! We just had a Men's Fall 2025 spot become available! Does th…" at bounding box center [621, 350] width 561 height 24
drag, startPoint x: 884, startPoint y: 351, endPoint x: 812, endPoint y: 349, distance: 72.2
copy div "Hey [PERSON_NAME]! We just had a Men's Fall 2025 spot become available! Does th…"
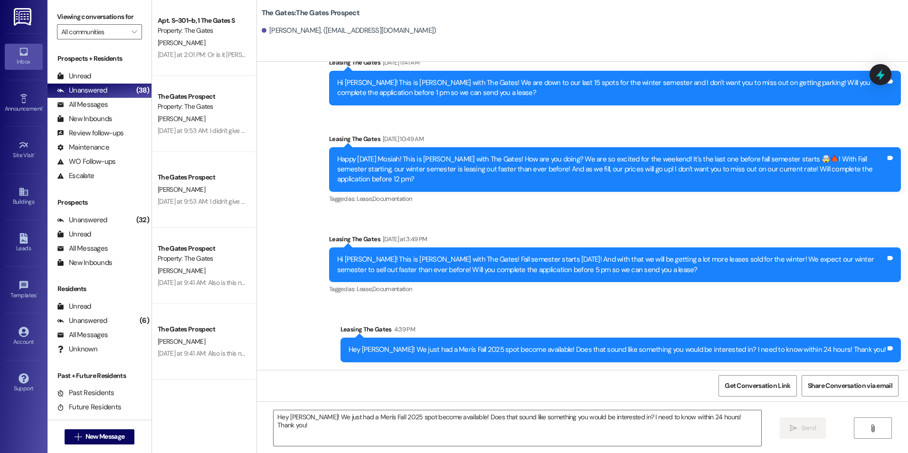
click at [525, 321] on div "Sent via SMS Leasing The Gates 4:39 PM Hey [PERSON_NAME]! We just had a Men's F…" at bounding box center [620, 343] width 575 height 52
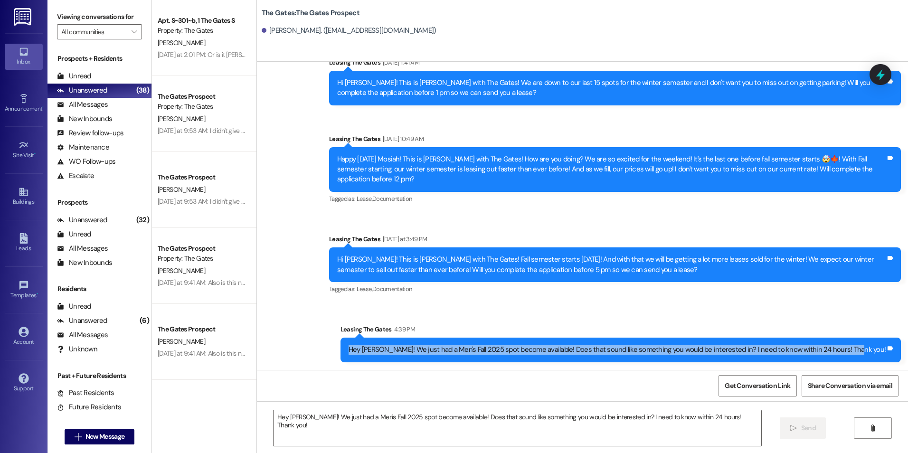
drag, startPoint x: 387, startPoint y: 351, endPoint x: 883, endPoint y: 344, distance: 496.0
click at [883, 344] on div "Hey [PERSON_NAME]! We just had a Men's Fall 2025 spot become available! Does th…" at bounding box center [621, 350] width 561 height 24
drag, startPoint x: 883, startPoint y: 344, endPoint x: 857, endPoint y: 349, distance: 26.2
copy div "Hey [PERSON_NAME]! We just had a Men's Fall 2025 spot become available! Does th…"
click at [97, 431] on button " New Message" at bounding box center [100, 436] width 70 height 15
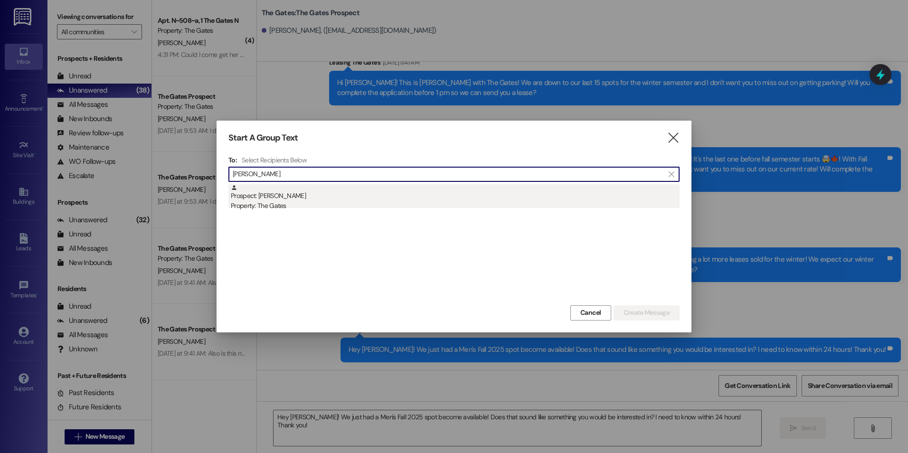
type input "[PERSON_NAME]"
click at [283, 206] on div "Property: The Gates" at bounding box center [455, 206] width 449 height 10
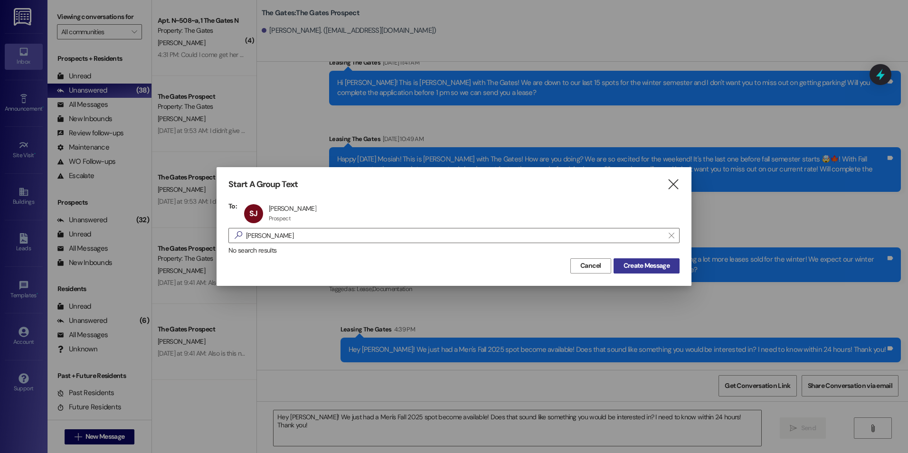
click at [674, 268] on button "Create Message" at bounding box center [647, 265] width 66 height 15
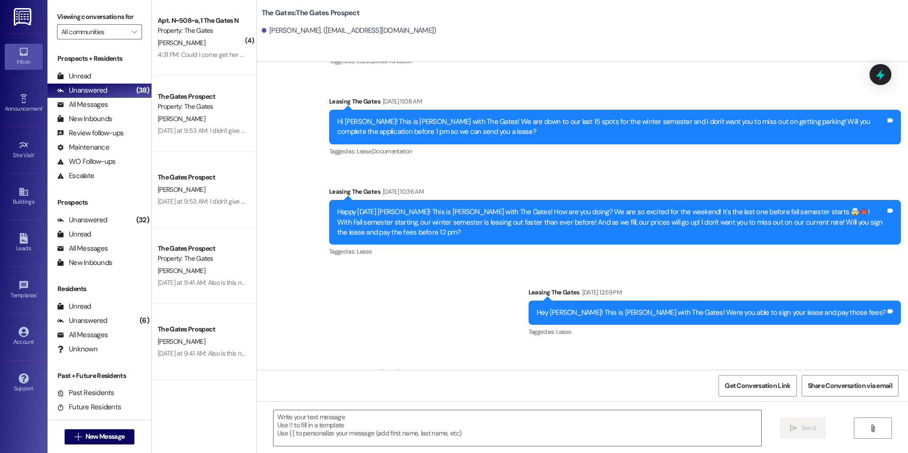
drag, startPoint x: 550, startPoint y: 285, endPoint x: 513, endPoint y: 278, distance: 37.6
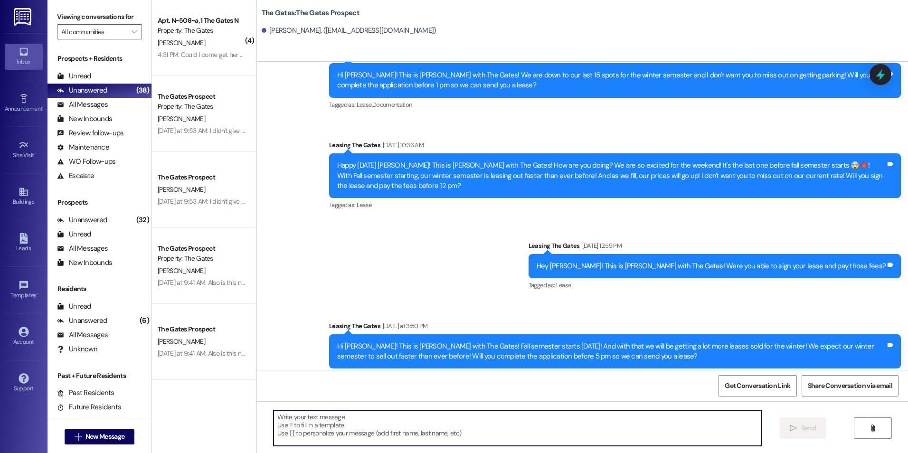
paste textarea "Hey [PERSON_NAME]! We just had a Men's Fall 2025 spot become available! Does th…"
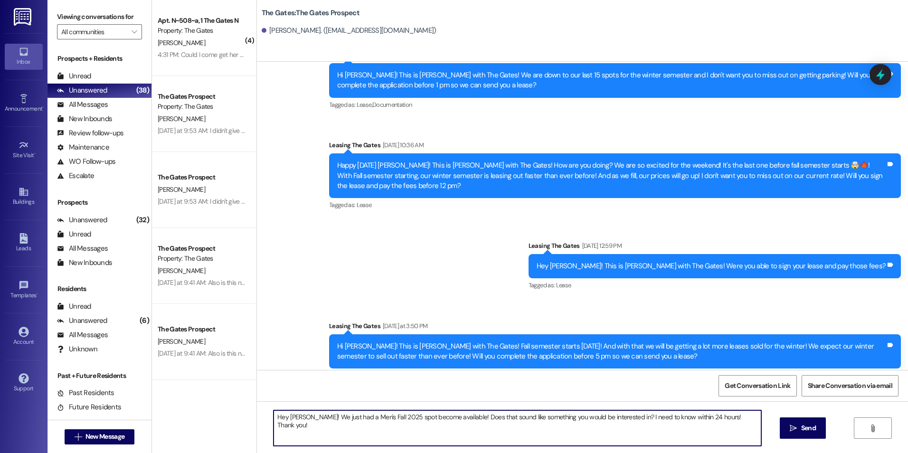
click at [303, 419] on textarea "Hey [PERSON_NAME]! We just had a Men's Fall 2025 spot become available! Does th…" at bounding box center [517, 428] width 487 height 36
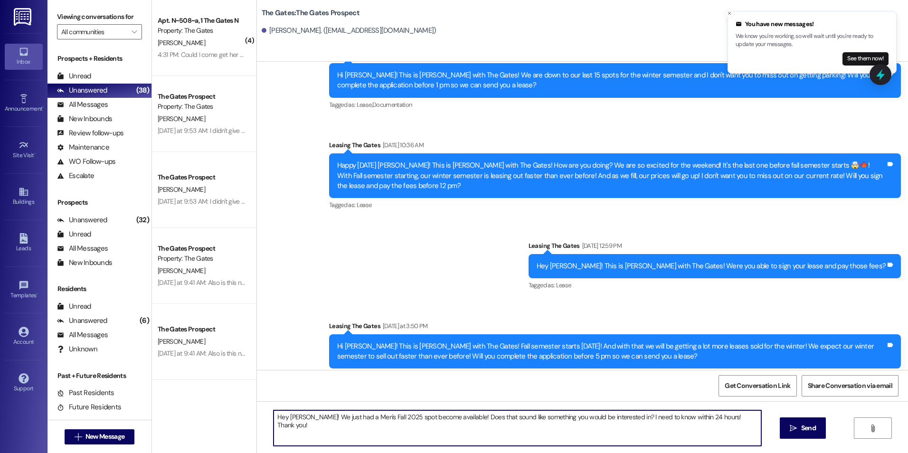
click at [349, 419] on textarea "Hey [PERSON_NAME]! We just had a Men's Fall 2025 spot become available! Does th…" at bounding box center [517, 428] width 487 height 36
click at [463, 435] on textarea "Hey [PERSON_NAME]! We just had a women's Fall 2025 spot become available! Does …" at bounding box center [517, 428] width 487 height 36
click at [709, 420] on textarea "Hey [PERSON_NAME]! We just had a women's Fall 2025 spot become available! Does …" at bounding box center [517, 428] width 487 height 36
click at [344, 417] on textarea "Hey [PERSON_NAME]! We just had a women's Fall 2025 spot become available! Does …" at bounding box center [517, 428] width 487 height 36
click at [448, 434] on textarea "Hey [PERSON_NAME]! We just had a premium women's Fall 2025 spot become availabl…" at bounding box center [517, 428] width 487 height 36
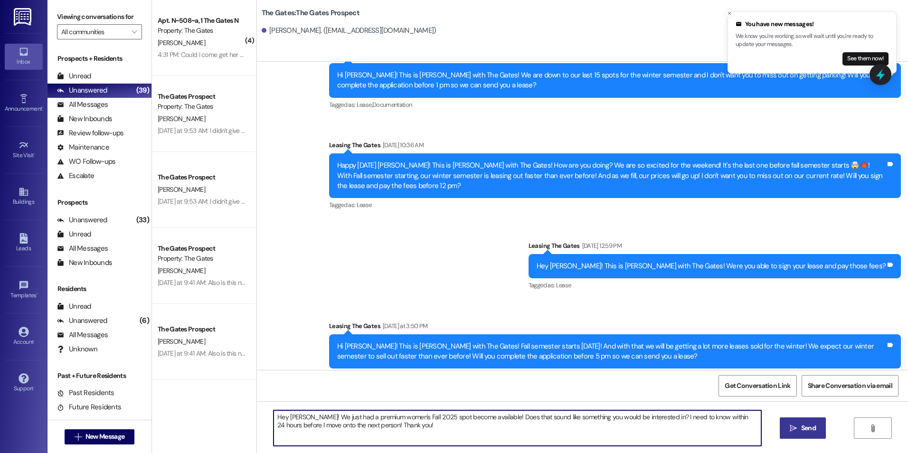
type textarea "Hey [PERSON_NAME]! We just had a premium women's Fall 2025 spot become availabl…"
click at [794, 421] on button " Send" at bounding box center [803, 428] width 46 height 21
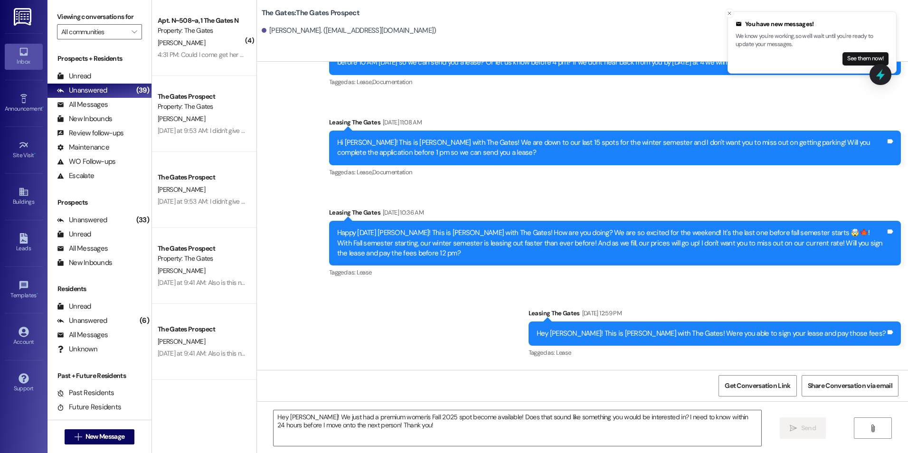
scroll to position [1963, 0]
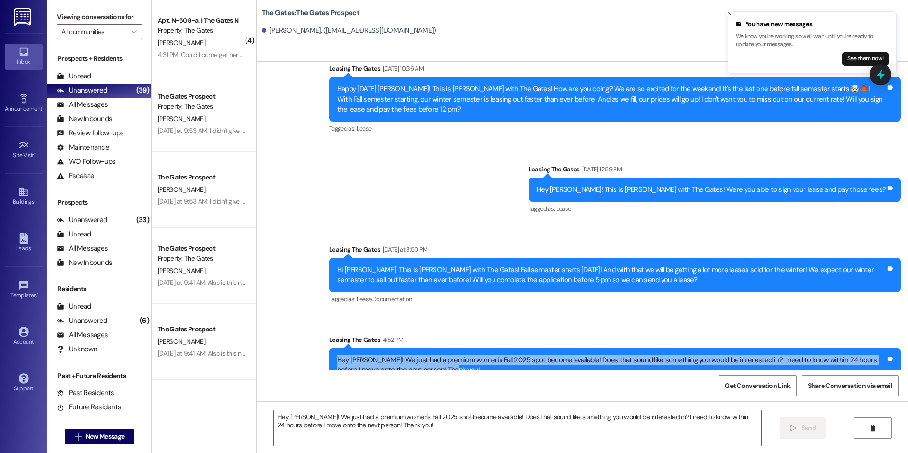
drag, startPoint x: 330, startPoint y: 340, endPoint x: 467, endPoint y: 364, distance: 138.9
click at [467, 364] on div "Sent via SMS Leasing The Gates 4:52 PM Hey [PERSON_NAME]! We just had a premium…" at bounding box center [615, 359] width 586 height 62
drag, startPoint x: 467, startPoint y: 364, endPoint x: 384, endPoint y: 344, distance: 84.5
copy div "Hey [PERSON_NAME]! We just had a premium women's Fall 2025 spot become availabl…"
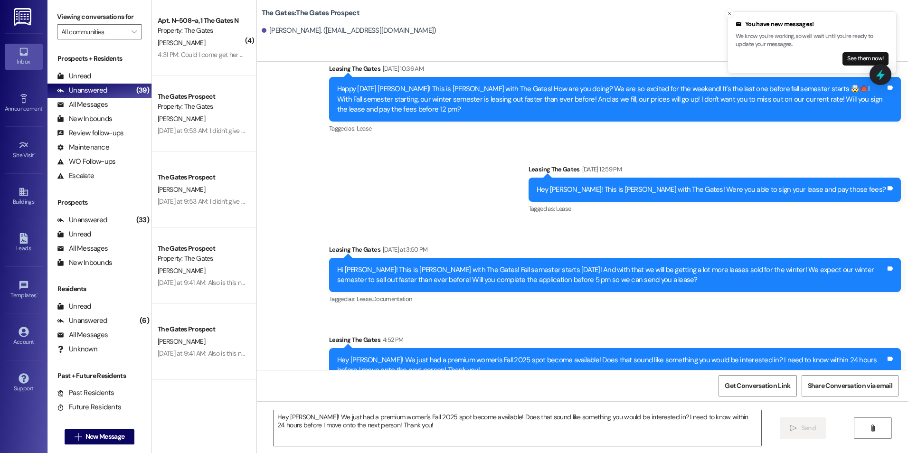
click at [730, 291] on div "Sent via SMS Leasing The Gates [DATE] at 3:50 PM Hi [PERSON_NAME]! This is [PER…" at bounding box center [615, 276] width 586 height 76
click at [728, 15] on icon "Close toast" at bounding box center [730, 13] width 6 height 6
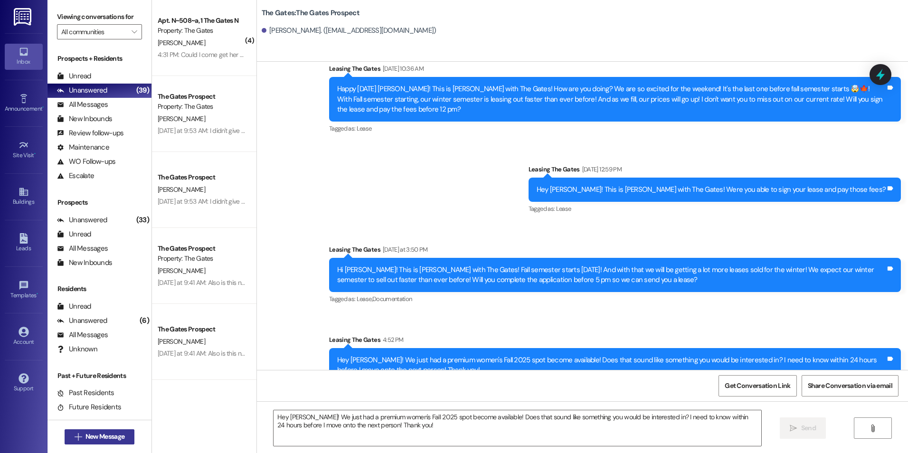
click at [78, 439] on span " New Message" at bounding box center [100, 437] width 54 height 10
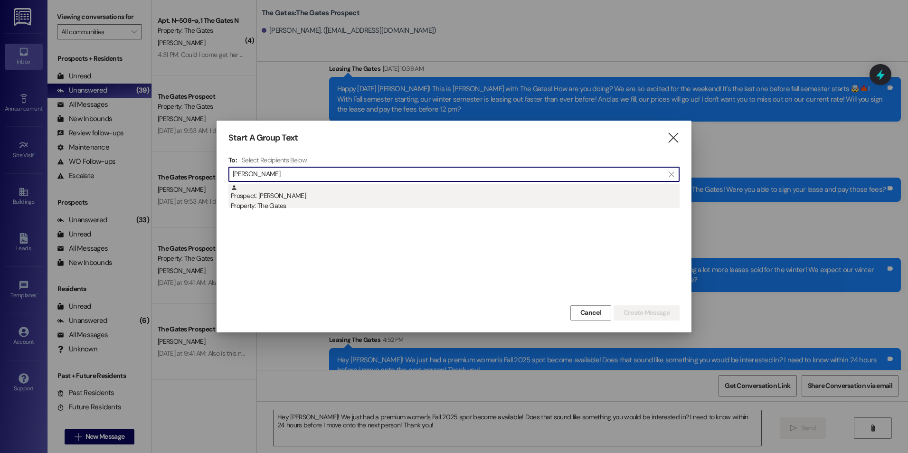
type input "[PERSON_NAME]"
click at [479, 194] on div "Prospect: [PERSON_NAME] Property: The Gates" at bounding box center [455, 197] width 449 height 27
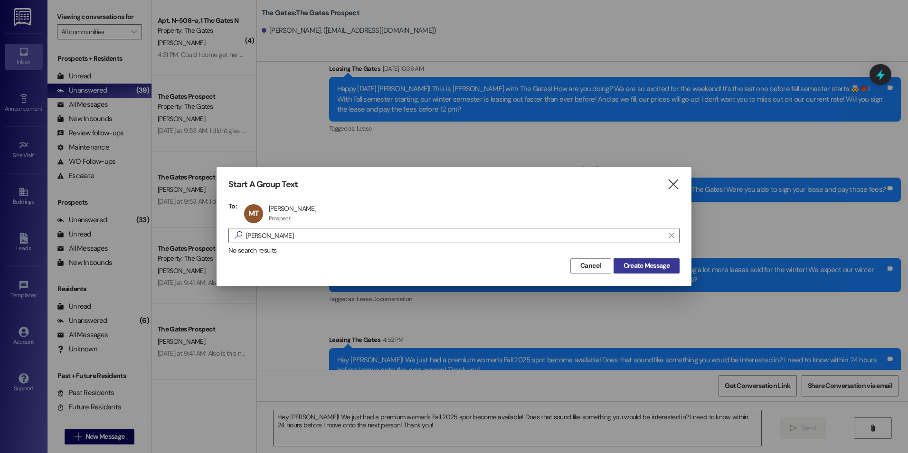
click at [661, 267] on span "Create Message" at bounding box center [647, 266] width 46 height 10
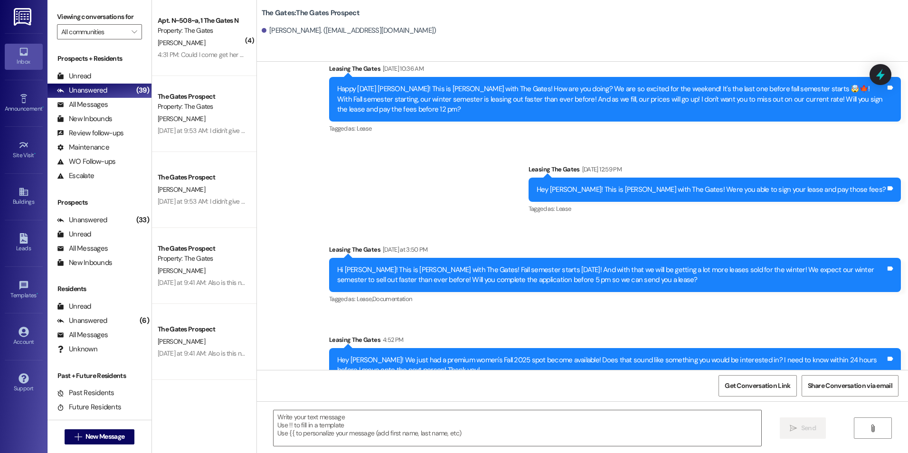
scroll to position [519, 0]
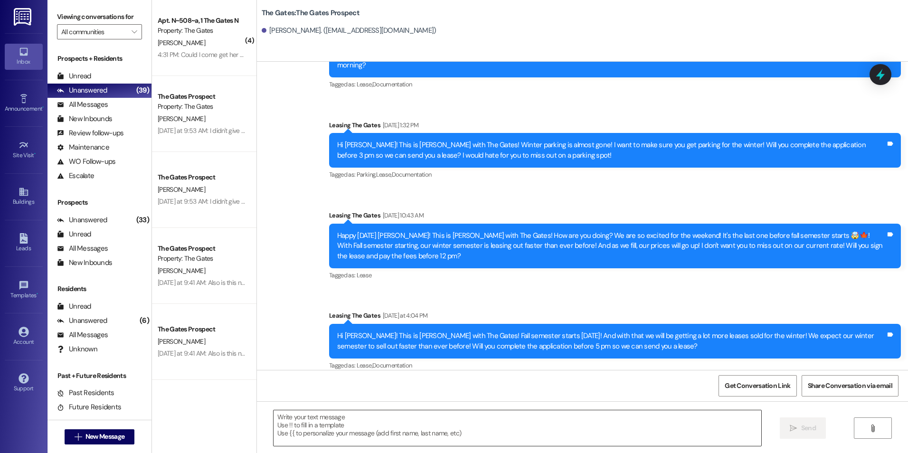
click at [405, 432] on textarea at bounding box center [517, 428] width 487 height 36
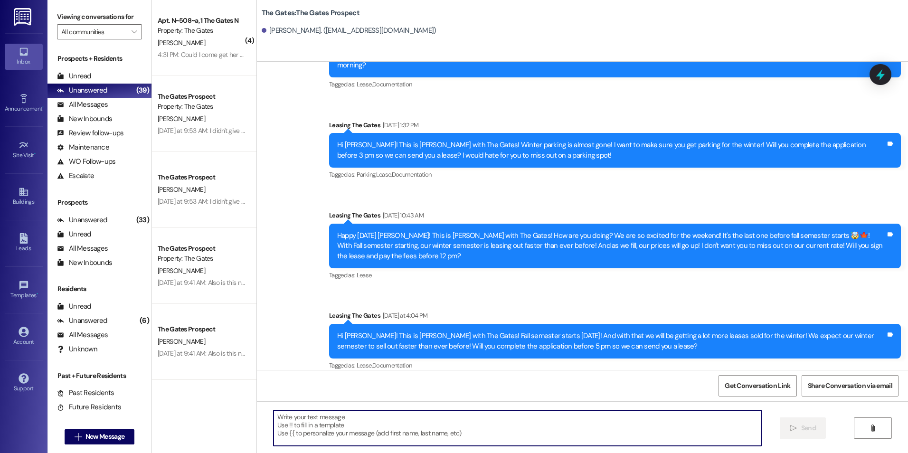
click at [604, 435] on textarea at bounding box center [517, 428] width 487 height 36
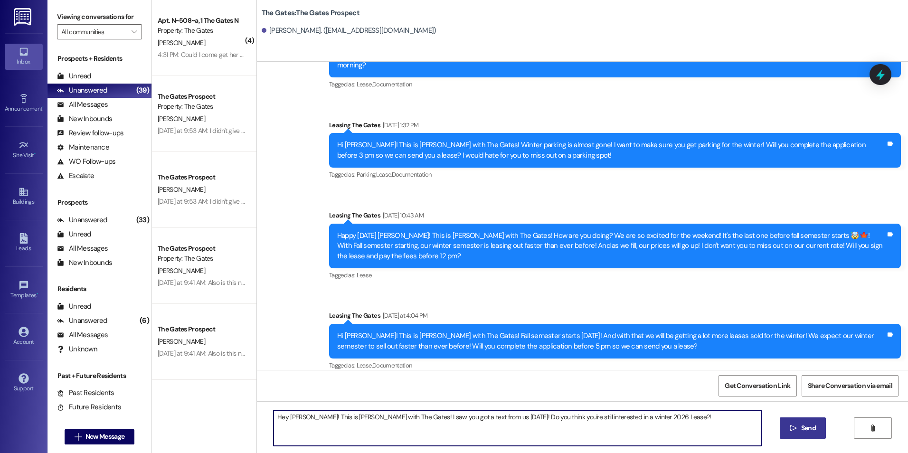
type textarea "Hey [PERSON_NAME]! This is [PERSON_NAME] with The Gates! I saw you got a text f…"
click at [800, 424] on span "Send" at bounding box center [809, 428] width 19 height 10
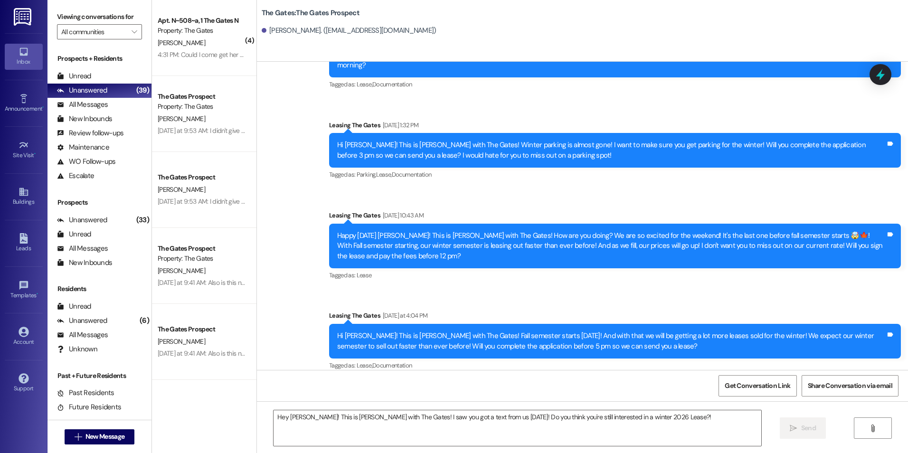
scroll to position [585, 0]
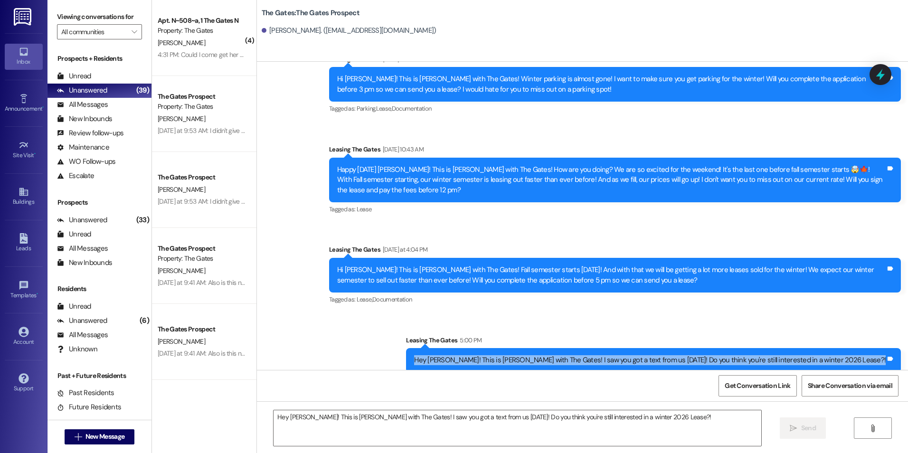
drag, startPoint x: 480, startPoint y: 349, endPoint x: 887, endPoint y: 360, distance: 407.3
click at [887, 360] on div "Hey [PERSON_NAME]! This is [PERSON_NAME] with The Gates! I saw you got a text f…" at bounding box center [653, 360] width 495 height 24
drag, startPoint x: 887, startPoint y: 360, endPoint x: 877, endPoint y: 350, distance: 14.8
copy div "Hey [PERSON_NAME]! This is [PERSON_NAME] with The Gates! I saw you got a text f…"
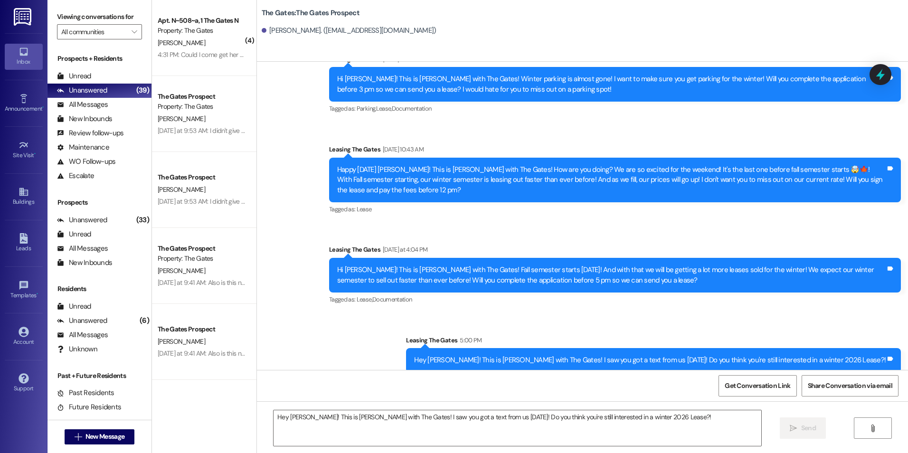
drag, startPoint x: 396, startPoint y: 317, endPoint x: 417, endPoint y: 295, distance: 30.2
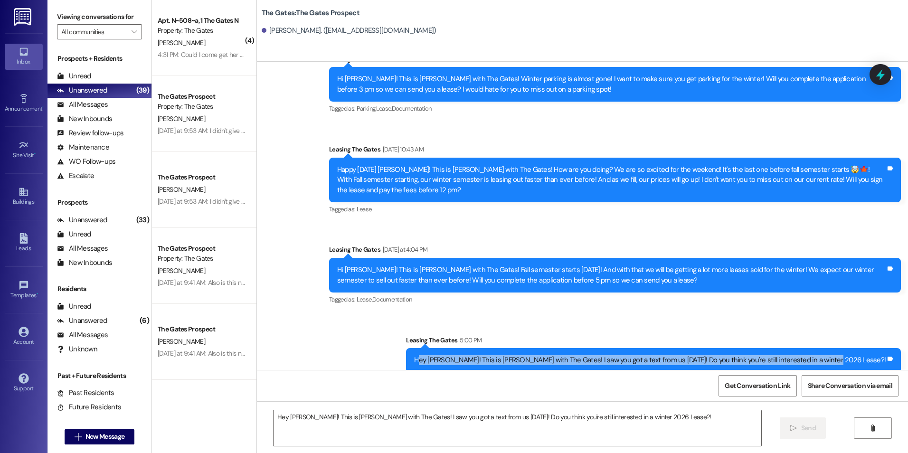
drag, startPoint x: 485, startPoint y: 352, endPoint x: 876, endPoint y: 351, distance: 391.0
click at [876, 355] on div "Hey [PERSON_NAME]! This is [PERSON_NAME] with The Gates! I saw you got a text f…" at bounding box center [650, 360] width 472 height 10
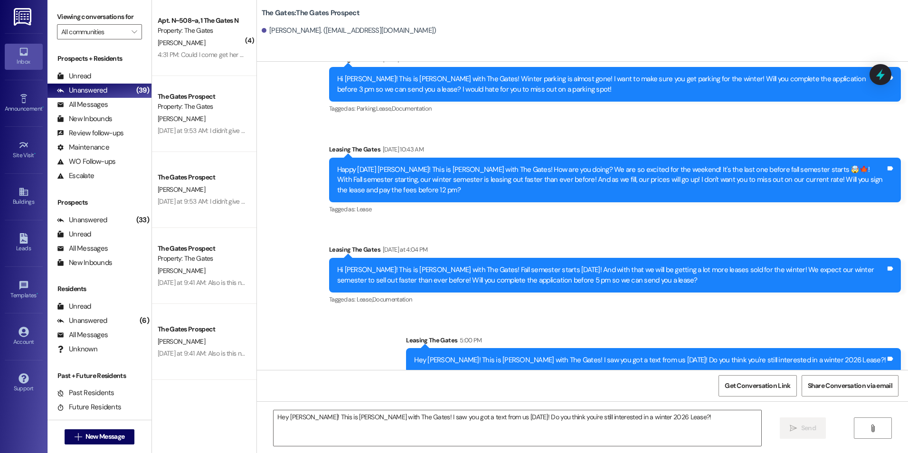
drag, startPoint x: 876, startPoint y: 351, endPoint x: 869, endPoint y: 332, distance: 20.1
click at [869, 335] on div "Leasing The Gates 5:00 PM" at bounding box center [653, 341] width 495 height 13
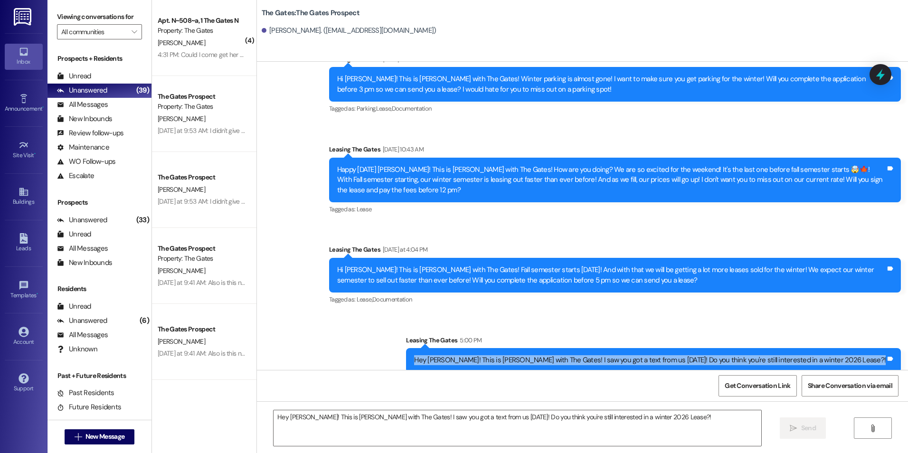
drag, startPoint x: 482, startPoint y: 353, endPoint x: 899, endPoint y: 347, distance: 417.2
click at [899, 347] on div "Sent via SMS Leasing The Gates 5:00 PM Hey [PERSON_NAME]! This is [PERSON_NAME]…" at bounding box center [653, 354] width 509 height 52
drag, startPoint x: 899, startPoint y: 347, endPoint x: 845, endPoint y: 349, distance: 54.7
copy div "Hey [PERSON_NAME]! This is [PERSON_NAME] with The Gates! I saw you got a text f…"
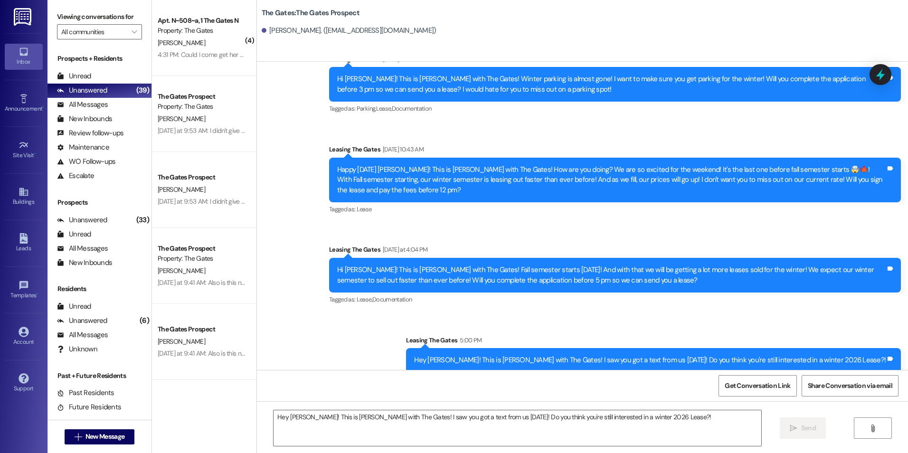
click at [781, 295] on div "Tagged as: Lease , Click to highlight conversations about Lease Documentation C…" at bounding box center [615, 300] width 572 height 14
click at [75, 439] on icon "" at bounding box center [78, 437] width 7 height 8
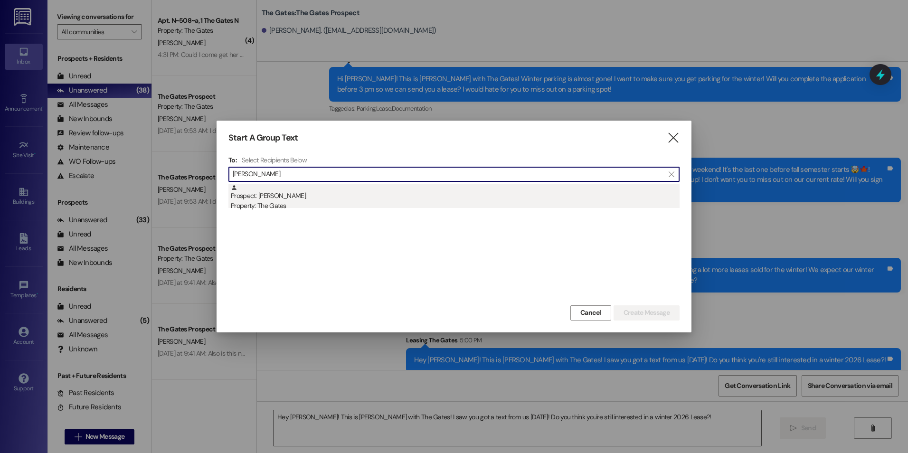
type input "[PERSON_NAME]"
click at [297, 198] on div "Prospect: [PERSON_NAME] Property: The Gates" at bounding box center [455, 197] width 449 height 27
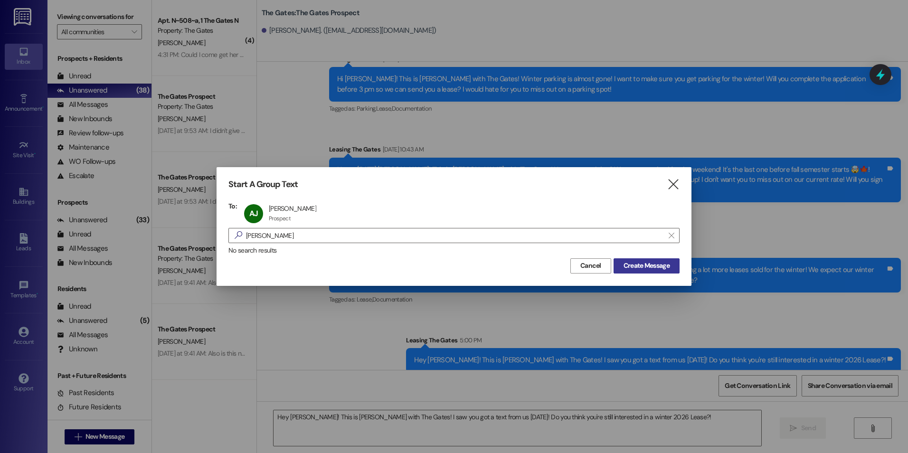
click at [648, 265] on span "Create Message" at bounding box center [647, 266] width 46 height 10
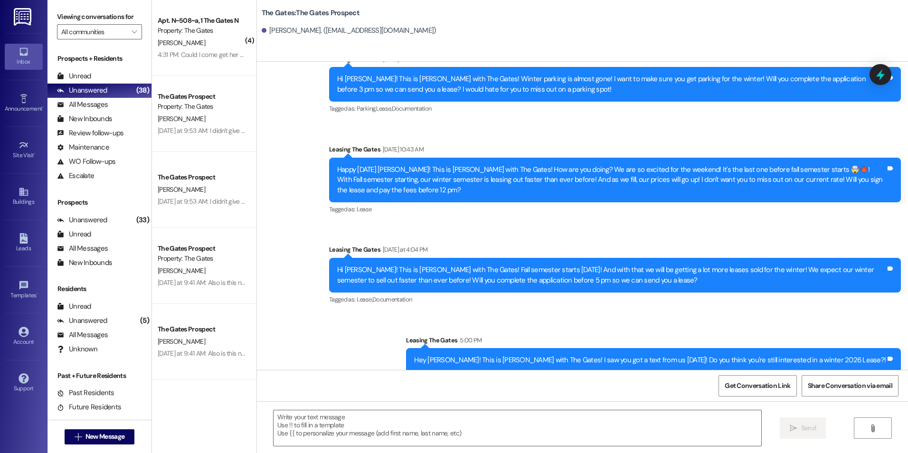
scroll to position [0, 0]
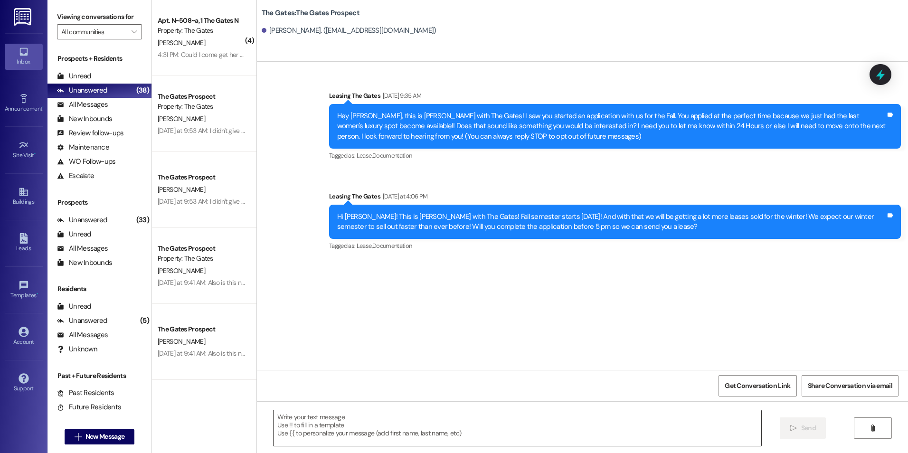
click at [362, 428] on textarea at bounding box center [517, 428] width 487 height 36
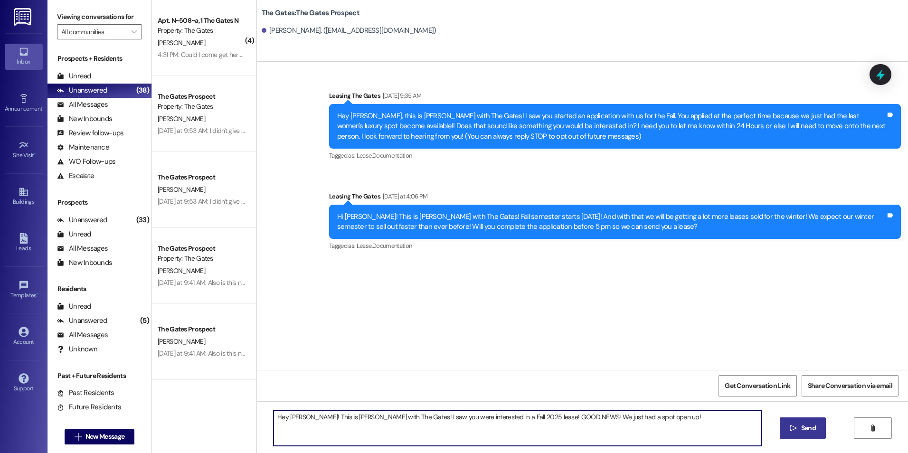
click at [600, 419] on textarea "Hey [PERSON_NAME]! This is [PERSON_NAME] with The Gates! I saw you were interes…" at bounding box center [517, 428] width 487 height 36
click at [672, 422] on textarea "Hey [PERSON_NAME]! This is [PERSON_NAME] with The Gates! I saw you were interes…" at bounding box center [517, 428] width 487 height 36
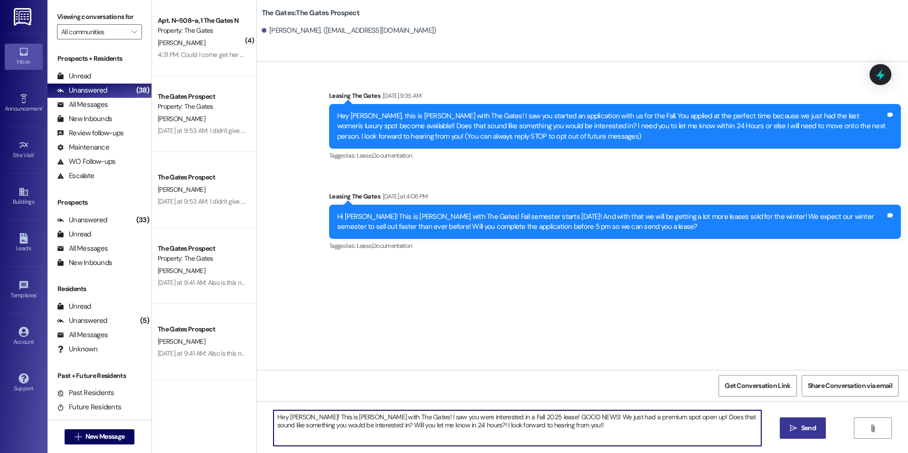
type textarea "Hey [PERSON_NAME]! This is [PERSON_NAME] with The Gates! I saw you were interes…"
click at [804, 423] on button " Send" at bounding box center [803, 428] width 46 height 21
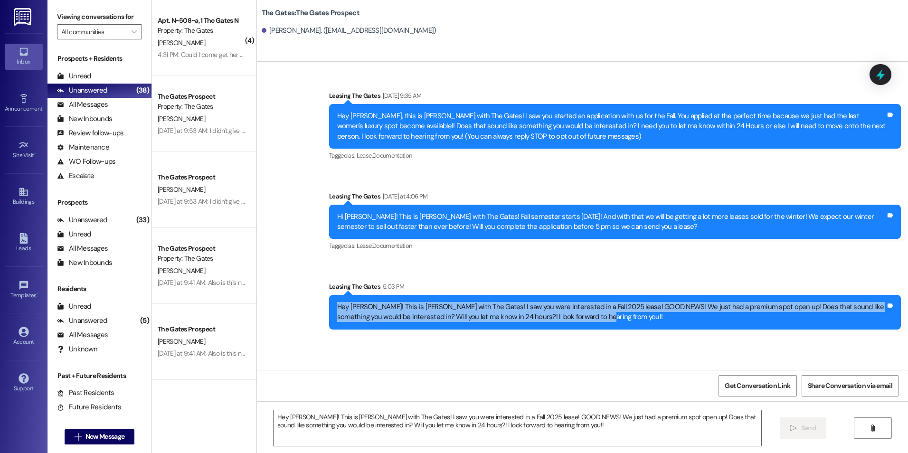
drag, startPoint x: 332, startPoint y: 306, endPoint x: 609, endPoint y: 334, distance: 278.4
click at [609, 334] on div "Sent via SMS Leasing The Gates 5:03 PM Hey [PERSON_NAME]! This is [PERSON_NAME]…" at bounding box center [615, 306] width 586 height 62
copy div "Hey [PERSON_NAME]! This is [PERSON_NAME] with The Gates! I saw you were interes…"
click at [103, 433] on span "New Message" at bounding box center [105, 437] width 39 height 10
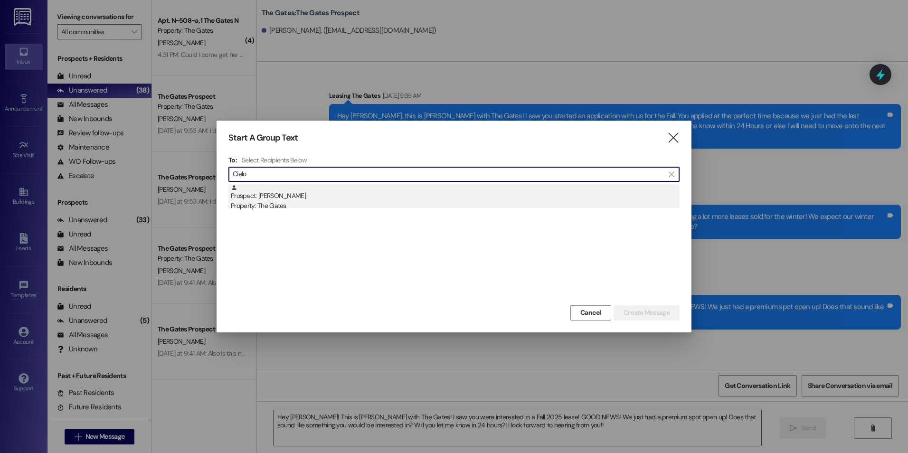
type input "Cielo"
click at [306, 204] on div "Property: The Gates" at bounding box center [455, 206] width 449 height 10
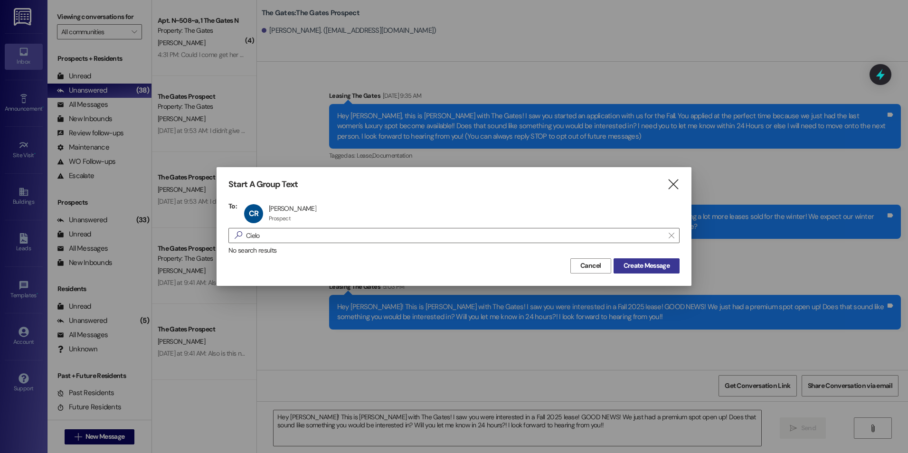
click at [632, 260] on button "Create Message" at bounding box center [647, 265] width 66 height 15
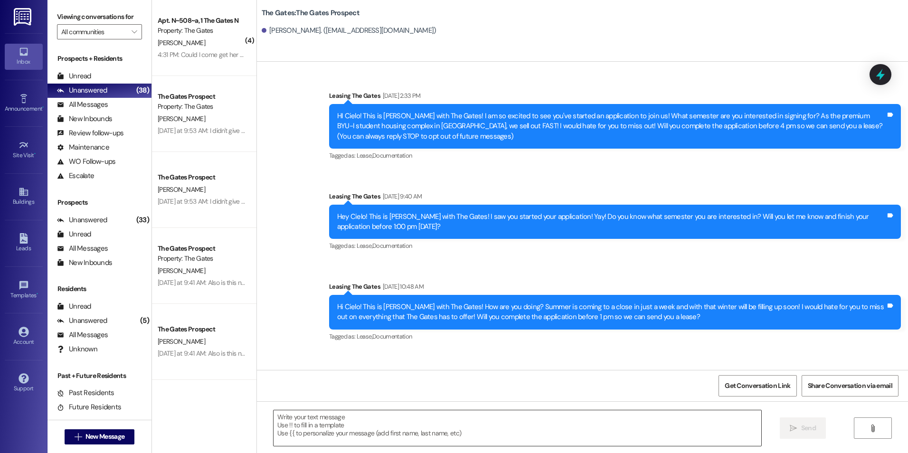
click at [417, 435] on textarea at bounding box center [517, 428] width 487 height 36
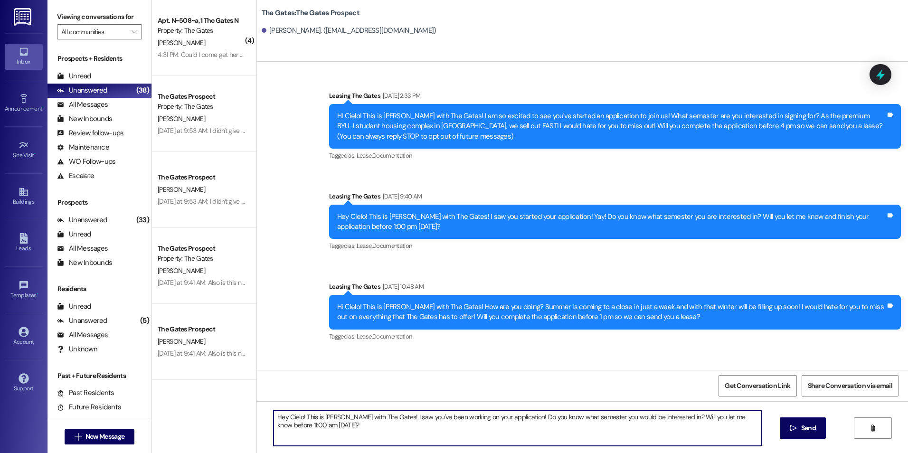
type textarea "Hey Cielo! This is [PERSON_NAME] with The Gates! I saw you've been working on y…"
click at [812, 431] on span "Send" at bounding box center [808, 428] width 15 height 10
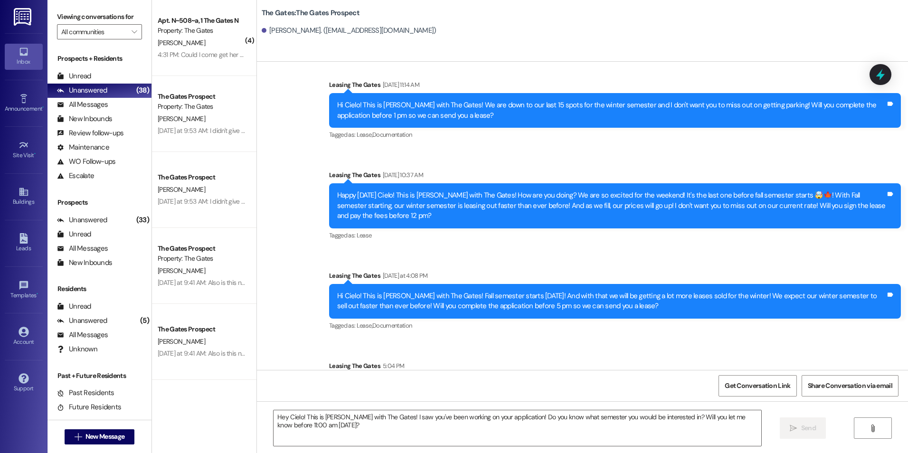
scroll to position [429, 0]
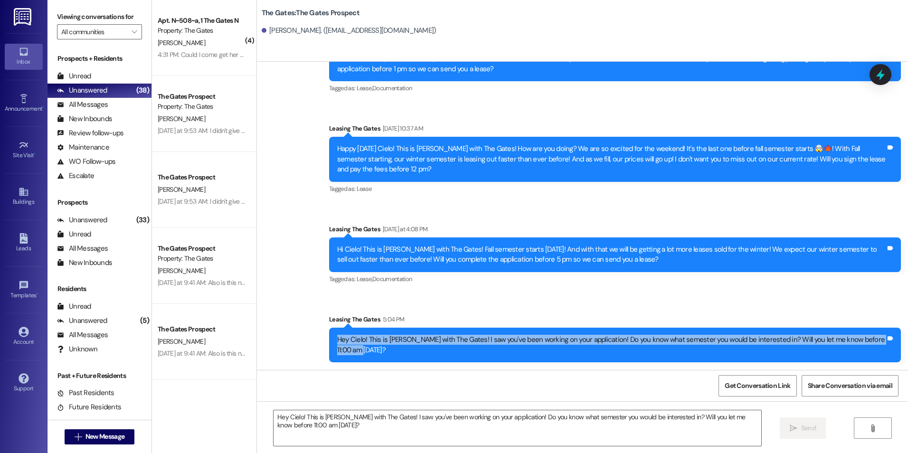
drag, startPoint x: 329, startPoint y: 343, endPoint x: 396, endPoint y: 367, distance: 71.4
click at [396, 367] on div "Sent via SMS Leasing The Gates 5:04 PM Hey Cielo! This is [PERSON_NAME] with Th…" at bounding box center [615, 338] width 586 height 62
drag, startPoint x: 396, startPoint y: 367, endPoint x: 347, endPoint y: 342, distance: 55.5
copy div "Hey Cielo! This is [PERSON_NAME] with The Gates! I saw you've been working on y…"
